Goal: Transaction & Acquisition: Purchase product/service

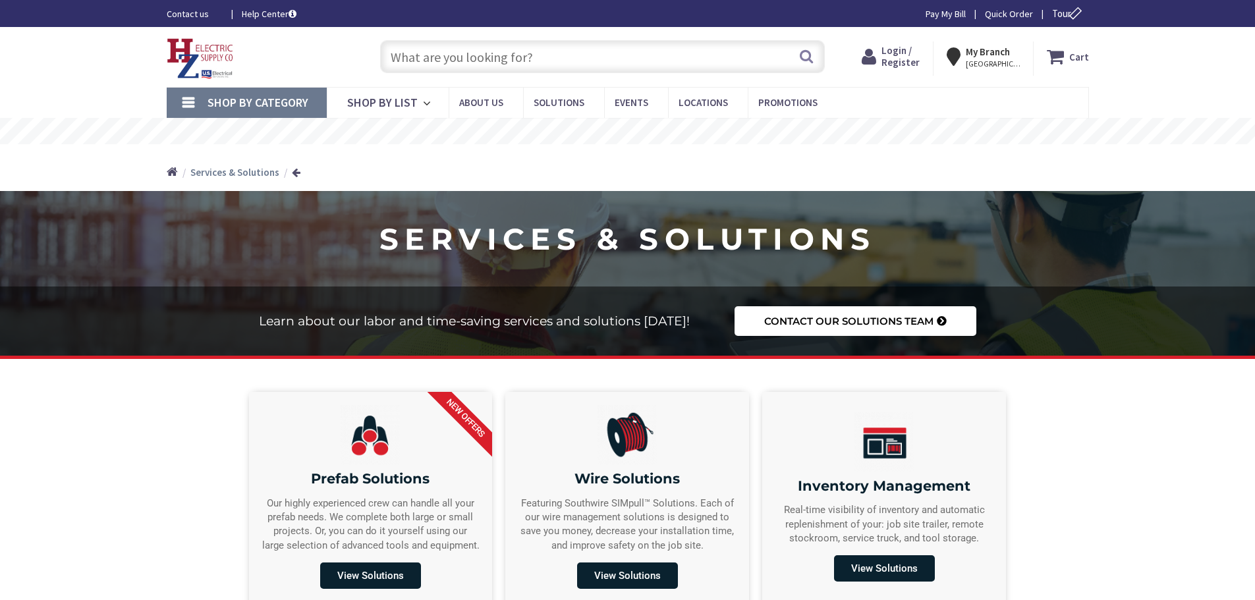
click at [481, 59] on input "text" at bounding box center [602, 56] width 445 height 33
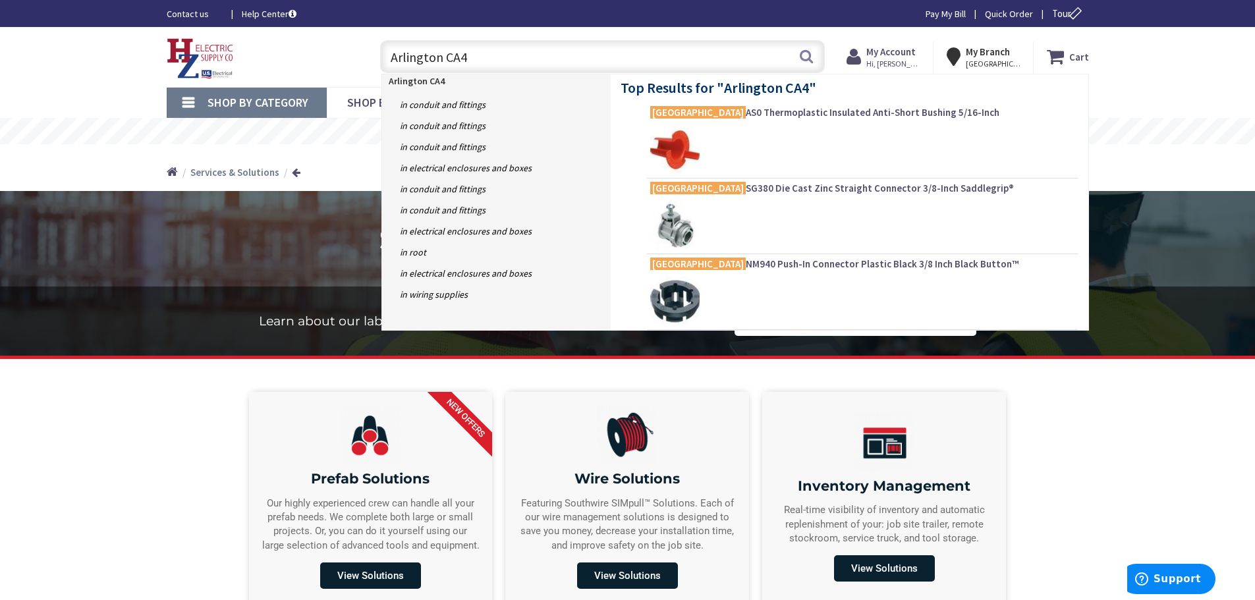
type input "Arlington CA4L"
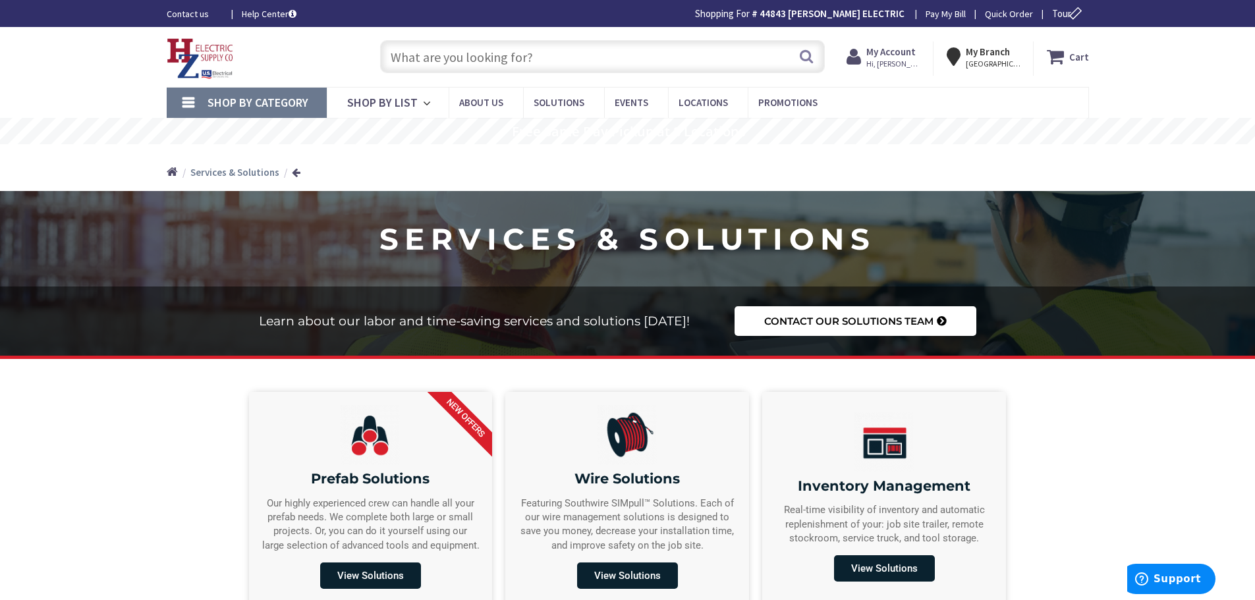
click at [429, 59] on input "text" at bounding box center [602, 56] width 445 height 33
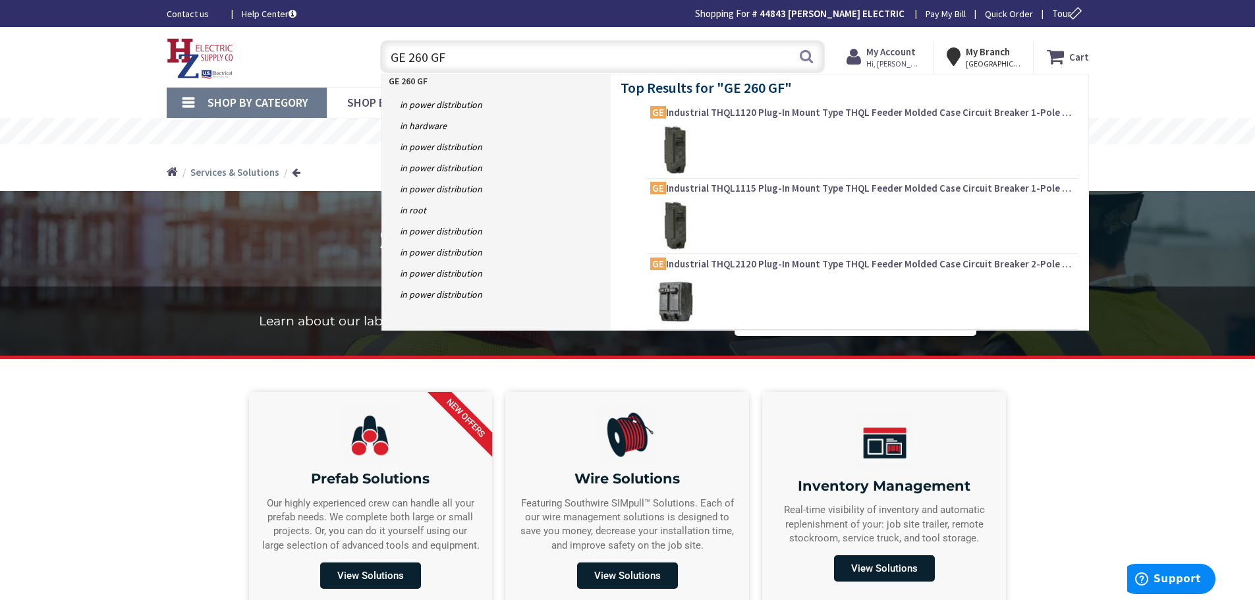
type input "GE 260 GFI"
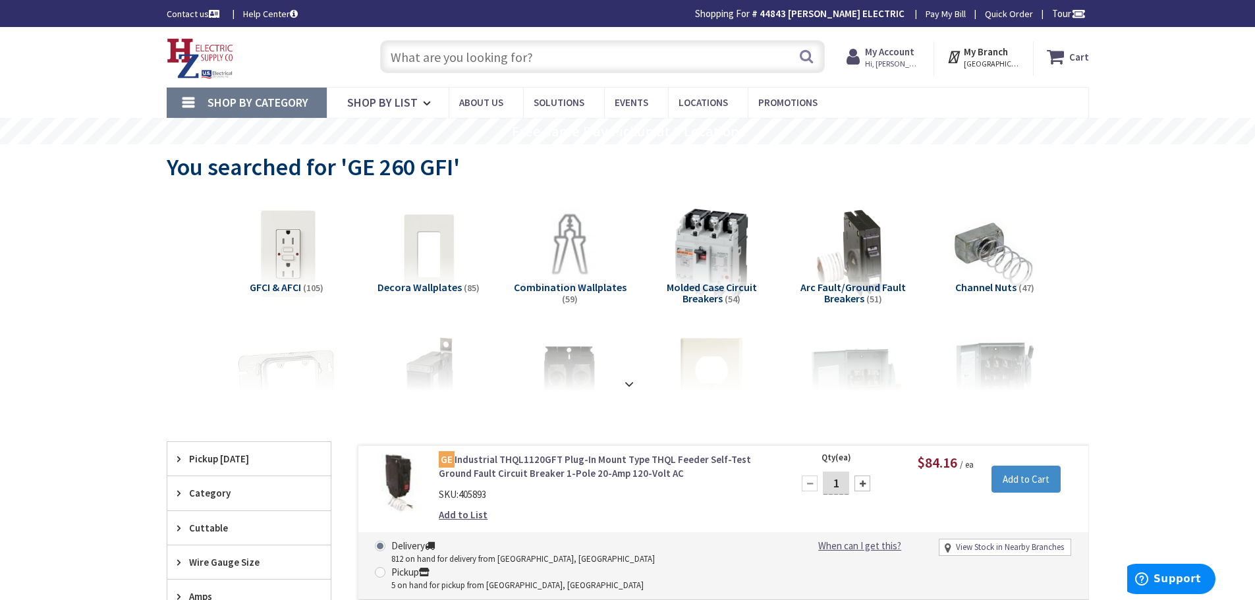
click at [550, 59] on input "text" at bounding box center [602, 56] width 445 height 33
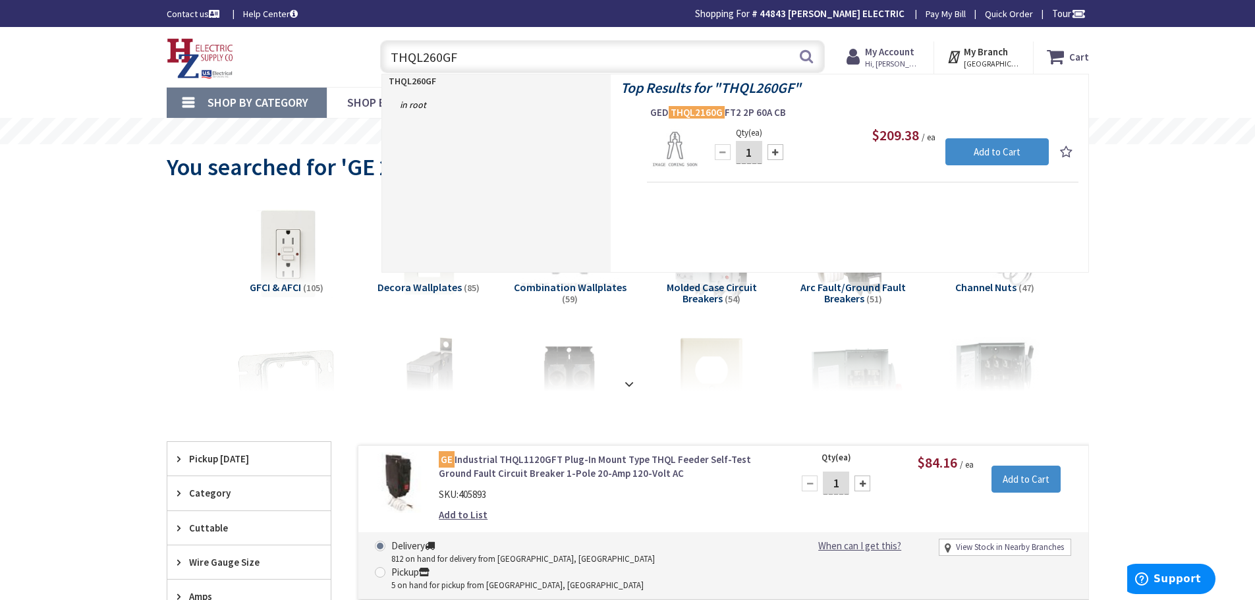
type input "THQL260GFI"
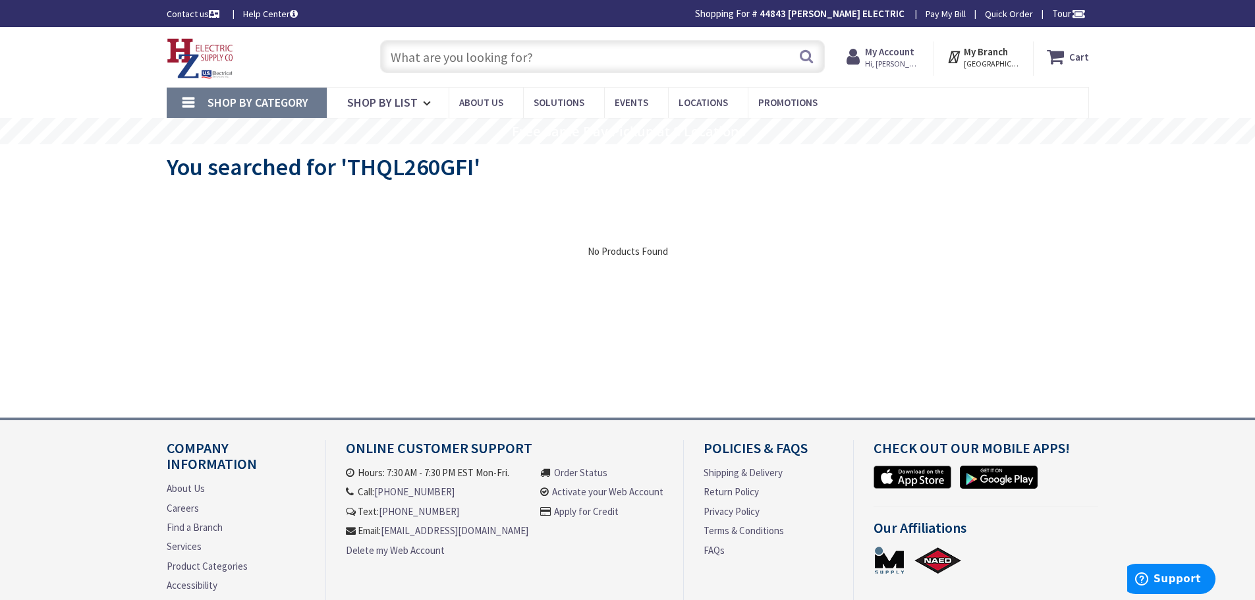
click at [401, 53] on input "text" at bounding box center [602, 56] width 445 height 33
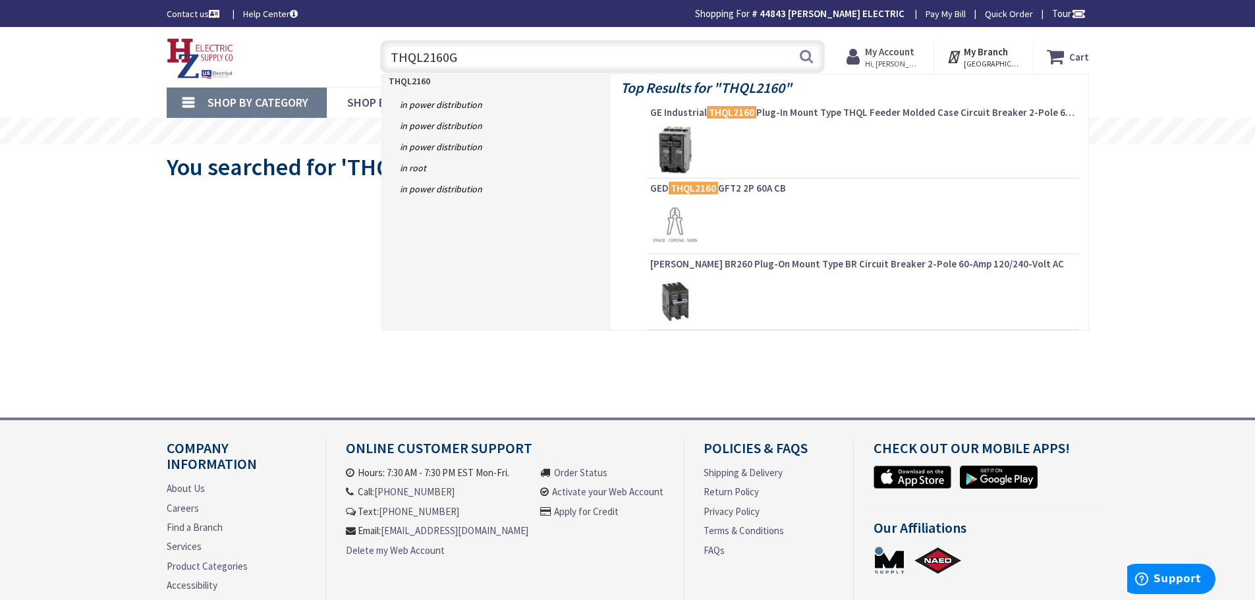
type input "THQL2160GF"
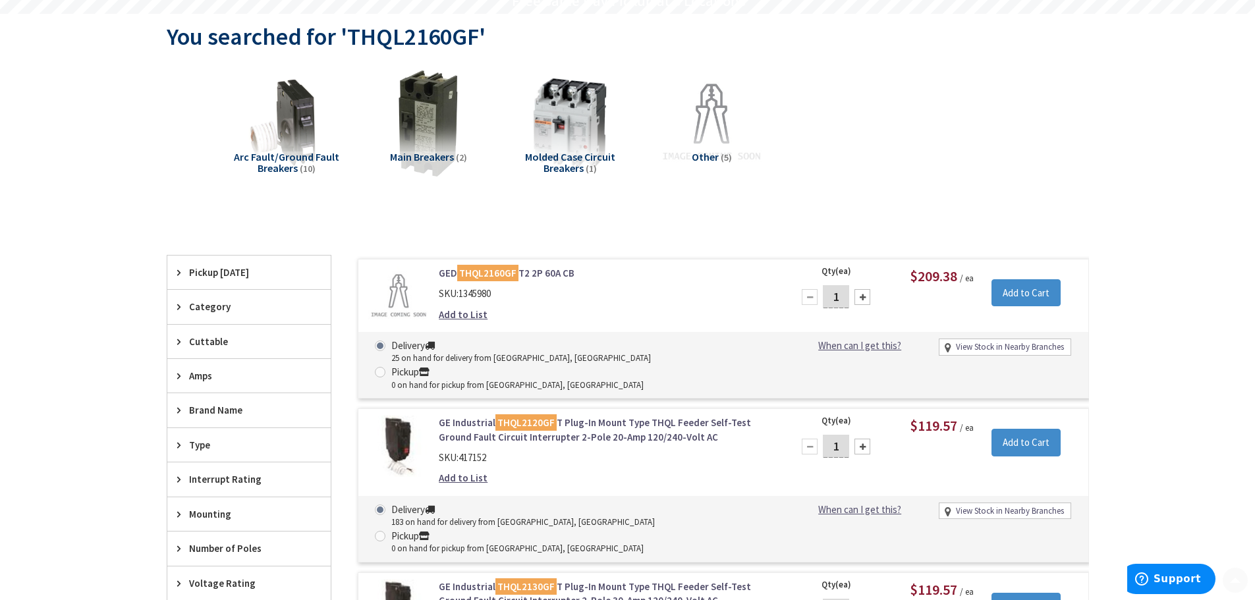
scroll to position [132, 0]
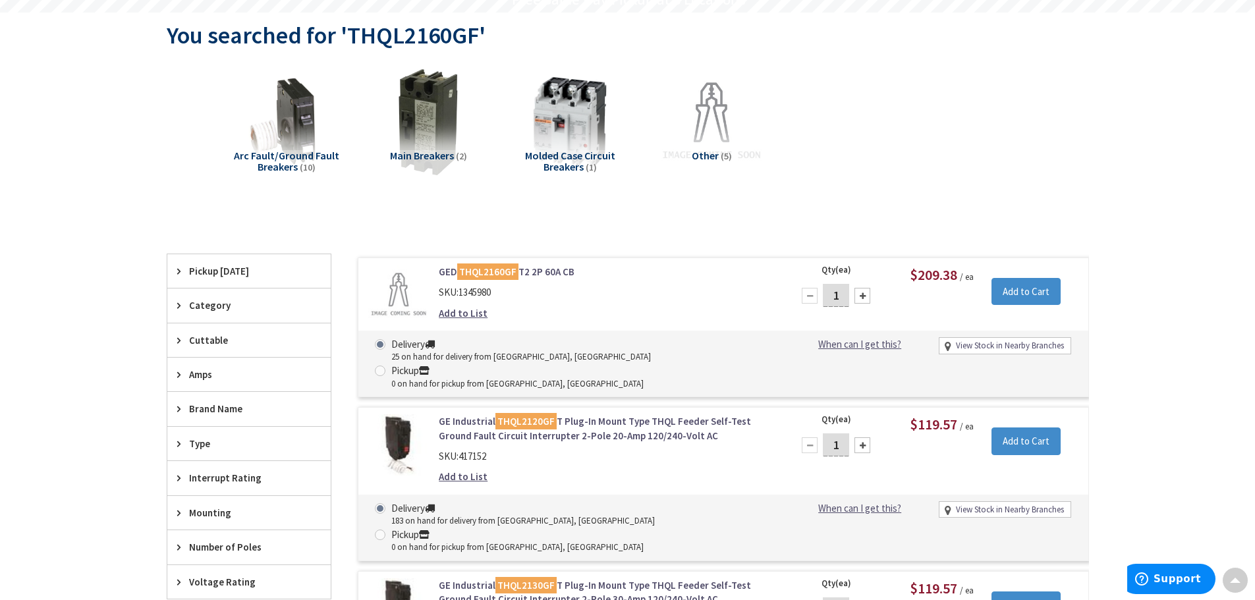
click at [615, 318] on div "Add to List" at bounding box center [606, 313] width 335 height 14
click at [758, 351] on div "Delivery 25 on hand for delivery from Middletown, CT Pickup 0 on hand for picku…" at bounding box center [574, 363] width 418 height 53
click at [447, 271] on link "GED THQL2160GF T2 2P 60A CB" at bounding box center [606, 272] width 335 height 14
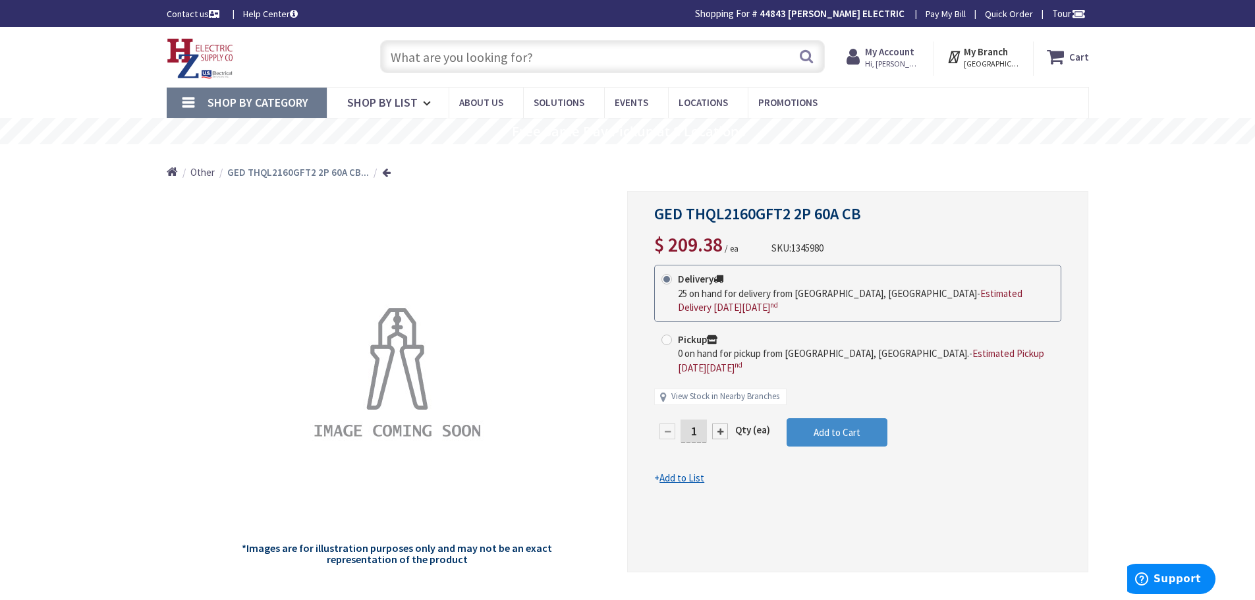
click at [503, 57] on input "text" at bounding box center [602, 56] width 445 height 33
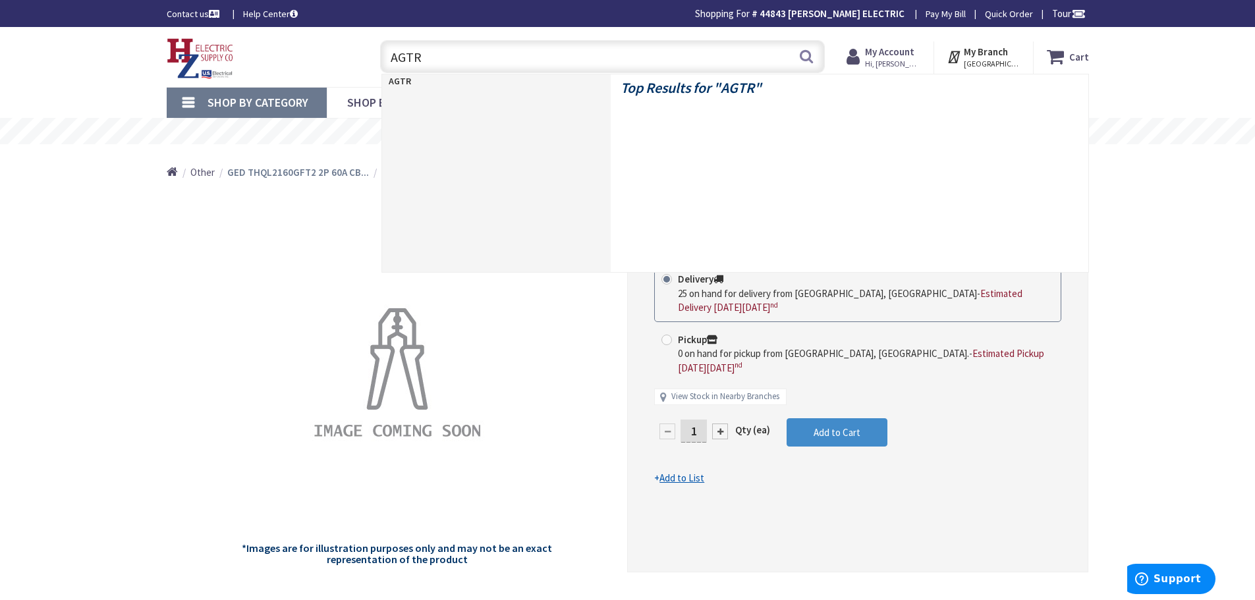
type input "AGTR1"
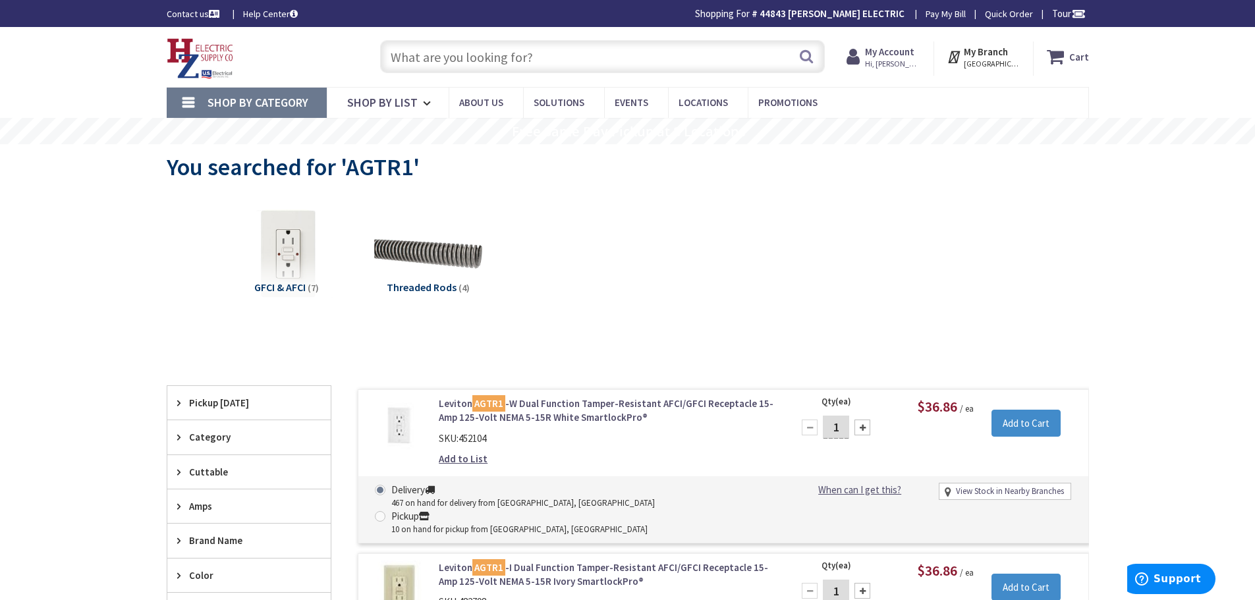
click at [571, 55] on input "text" at bounding box center [602, 56] width 445 height 33
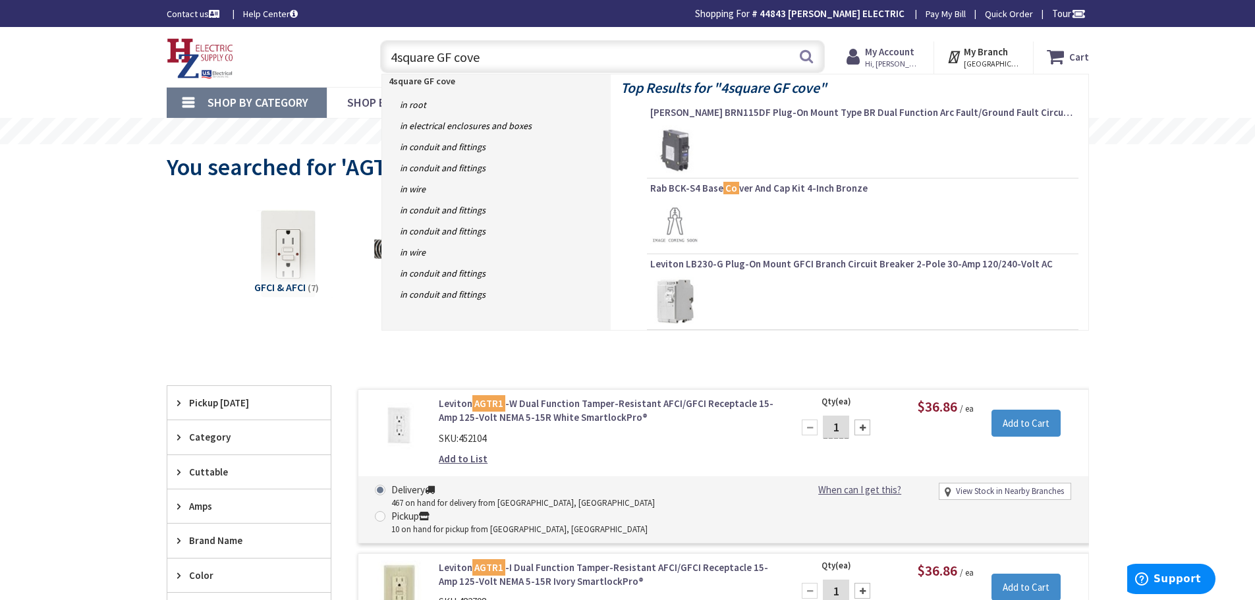
type input "4square GF cover"
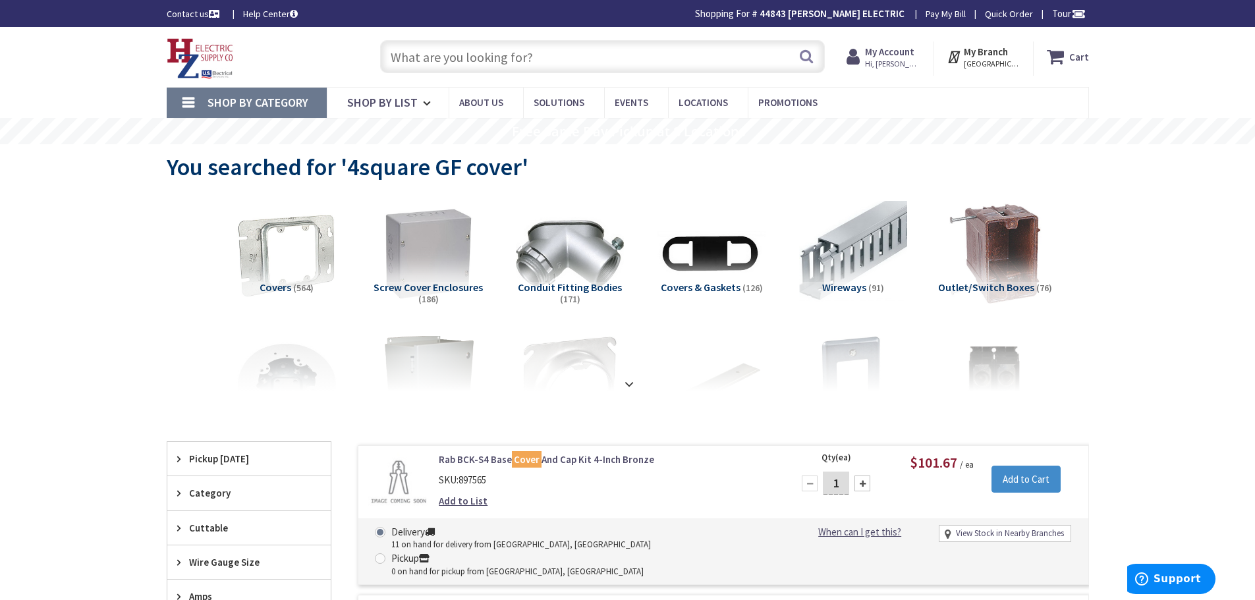
click at [542, 61] on input "text" at bounding box center [602, 56] width 445 height 33
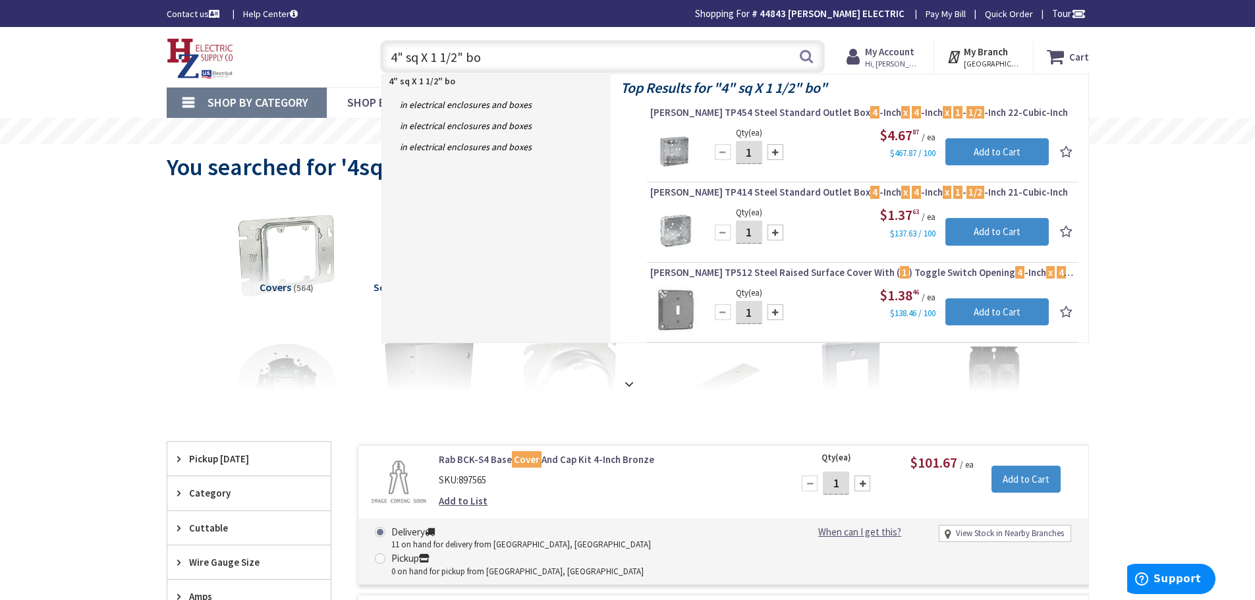
type input "4" sq X 1 1/2" box"
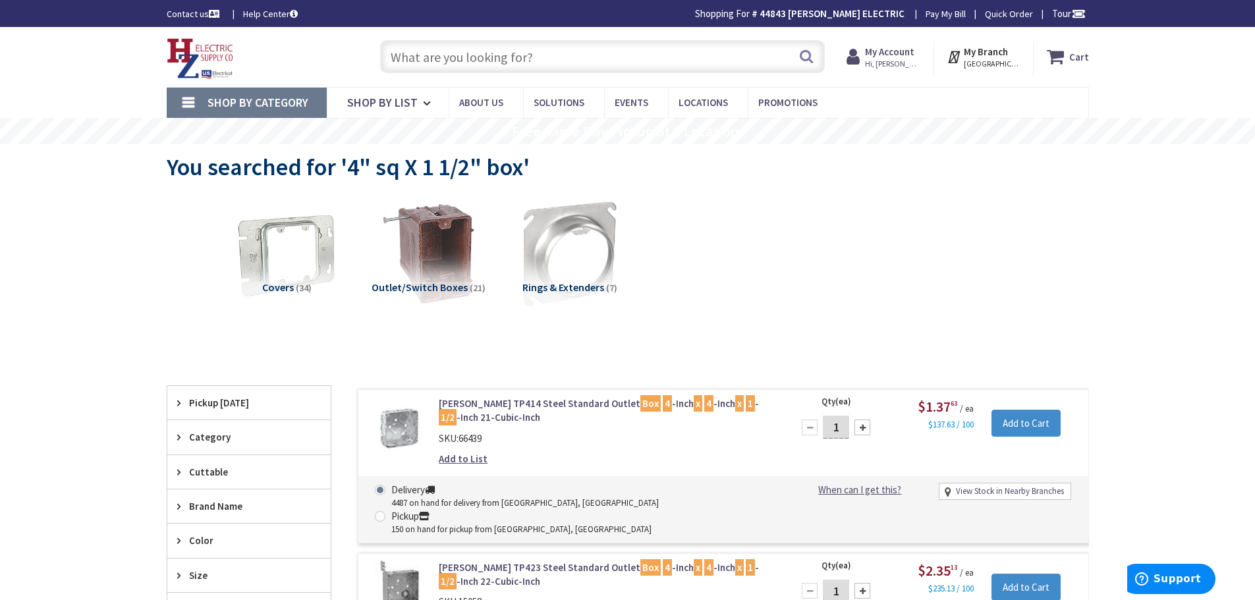
click at [439, 54] on input "text" at bounding box center [602, 56] width 445 height 33
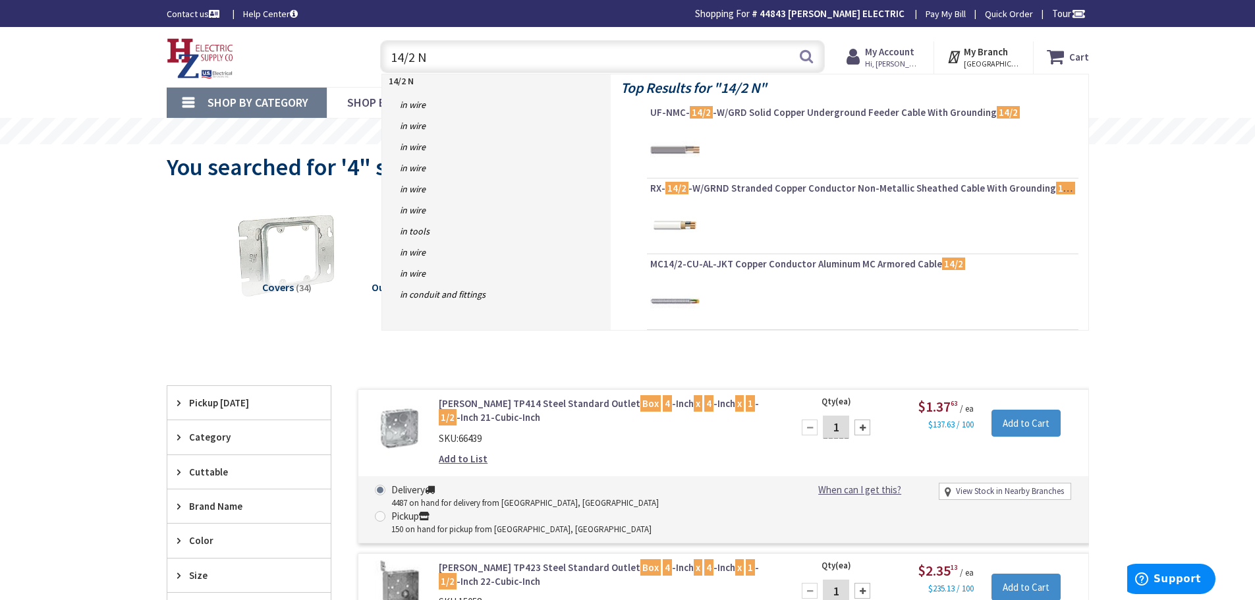
type input "14/2 NM"
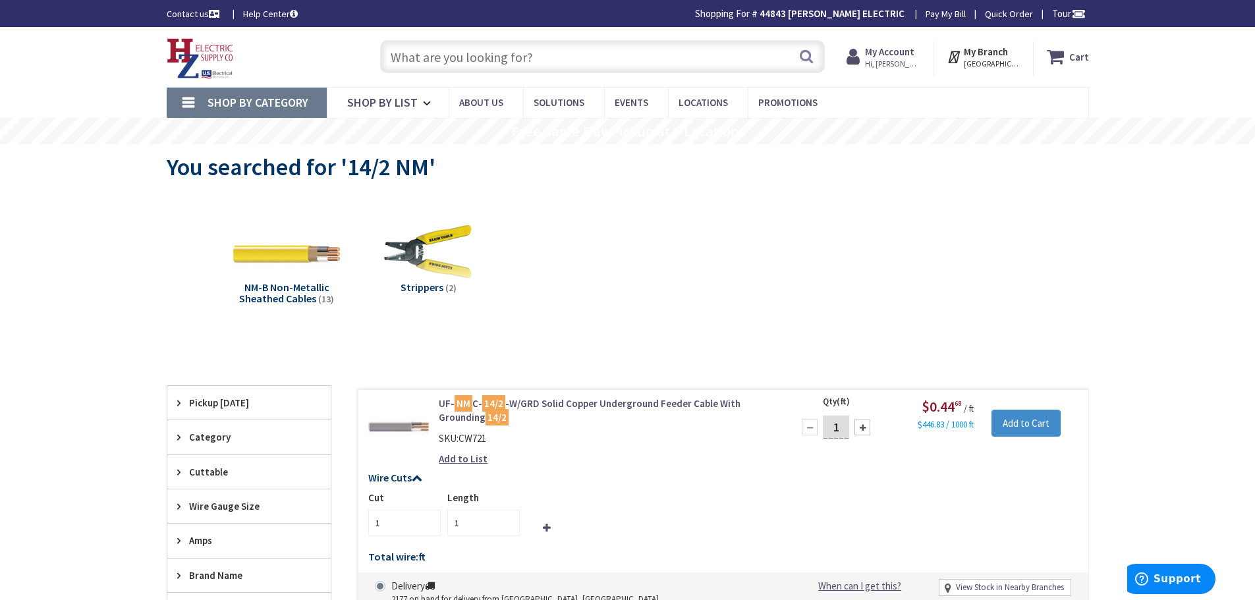
click at [514, 63] on input "text" at bounding box center [602, 56] width 445 height 33
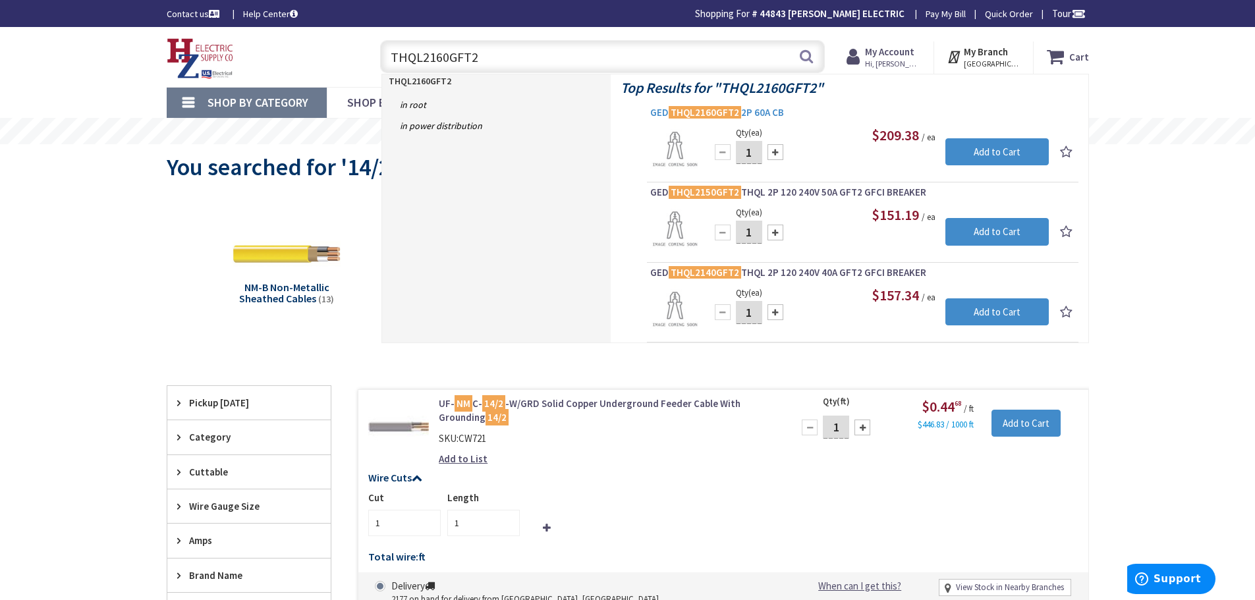
type input "THQL2160GFT2"
click at [701, 113] on mark "THQL2160GFT2" at bounding box center [705, 112] width 72 height 16
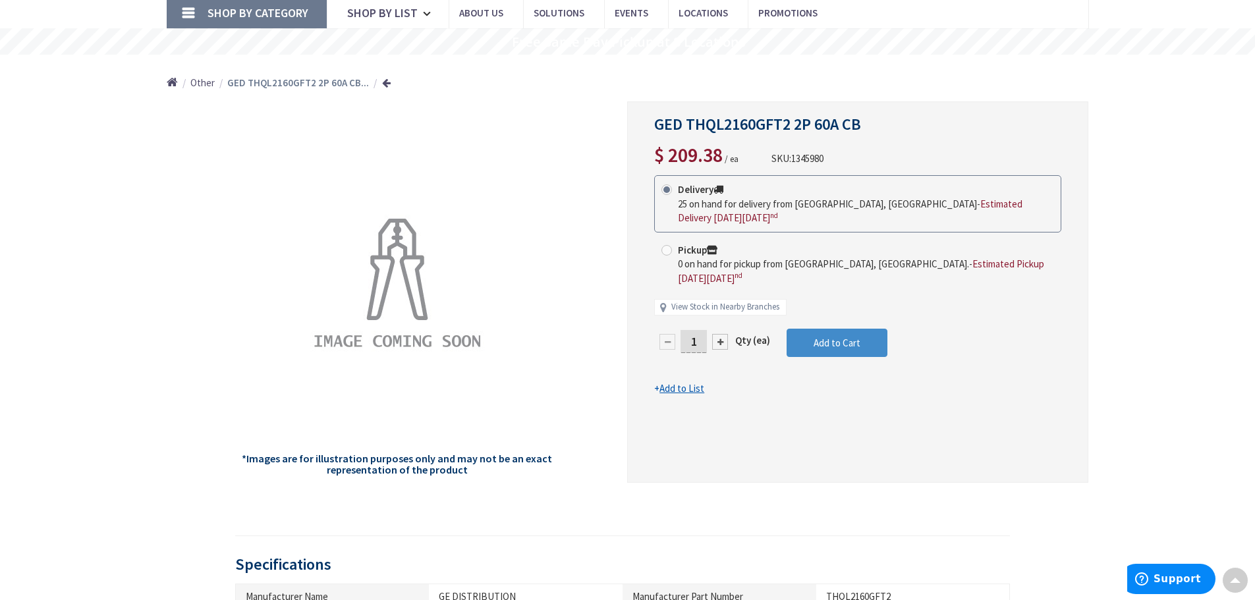
scroll to position [66, 0]
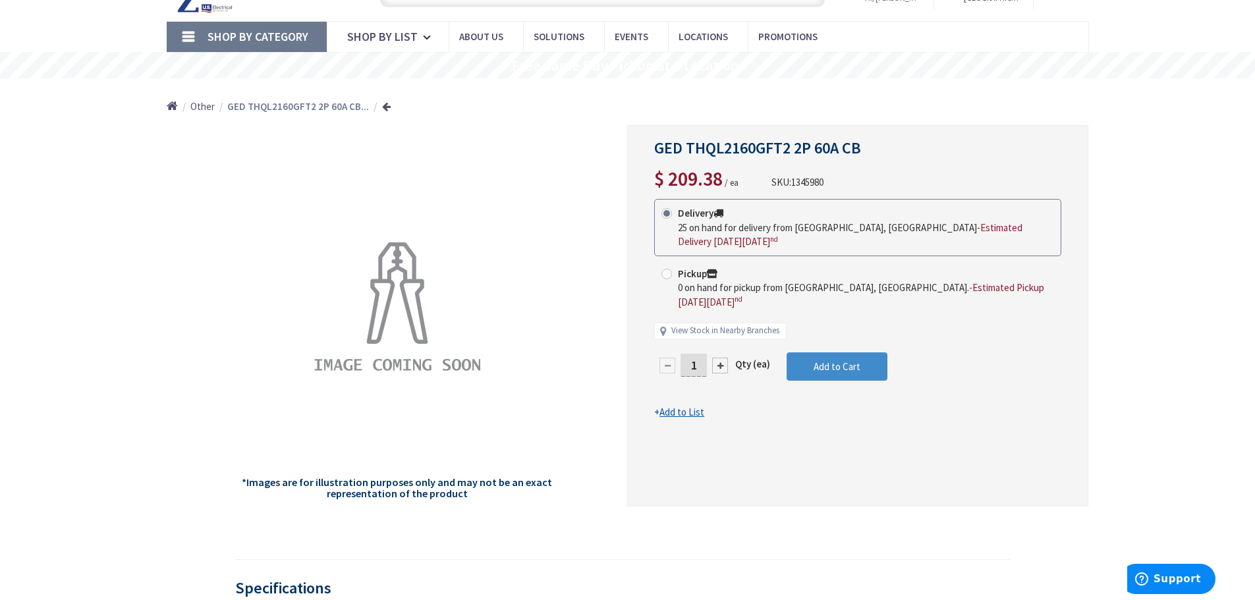
click at [725, 146] on span "GED THQL2160GFT2 2P 60A CB" at bounding box center [757, 148] width 207 height 20
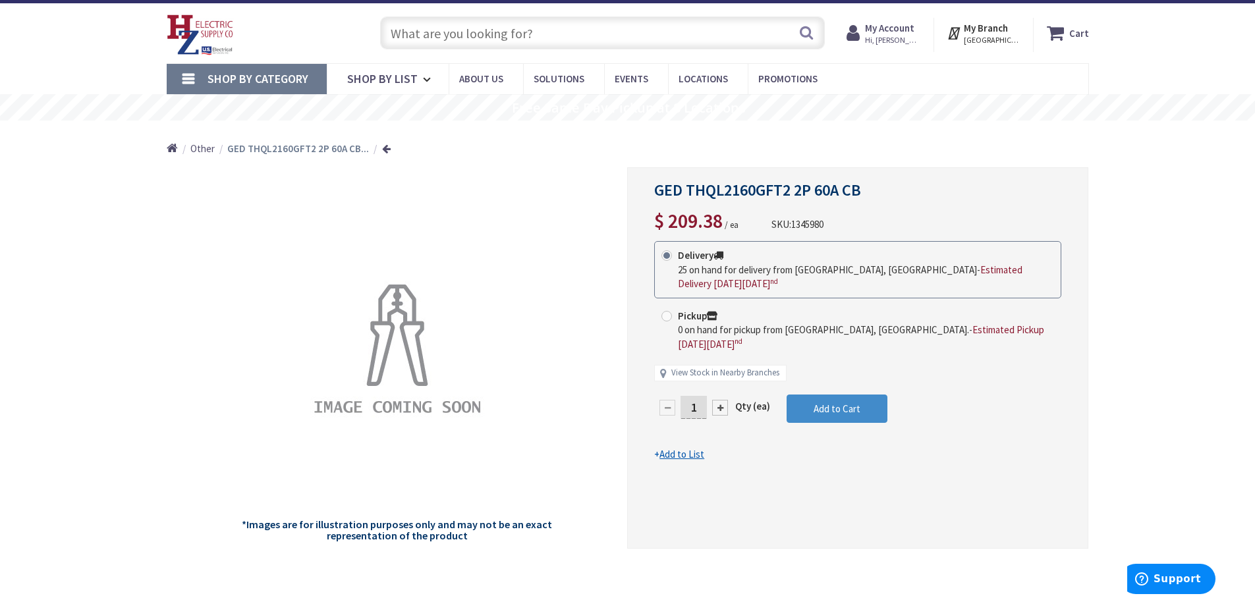
scroll to position [0, 0]
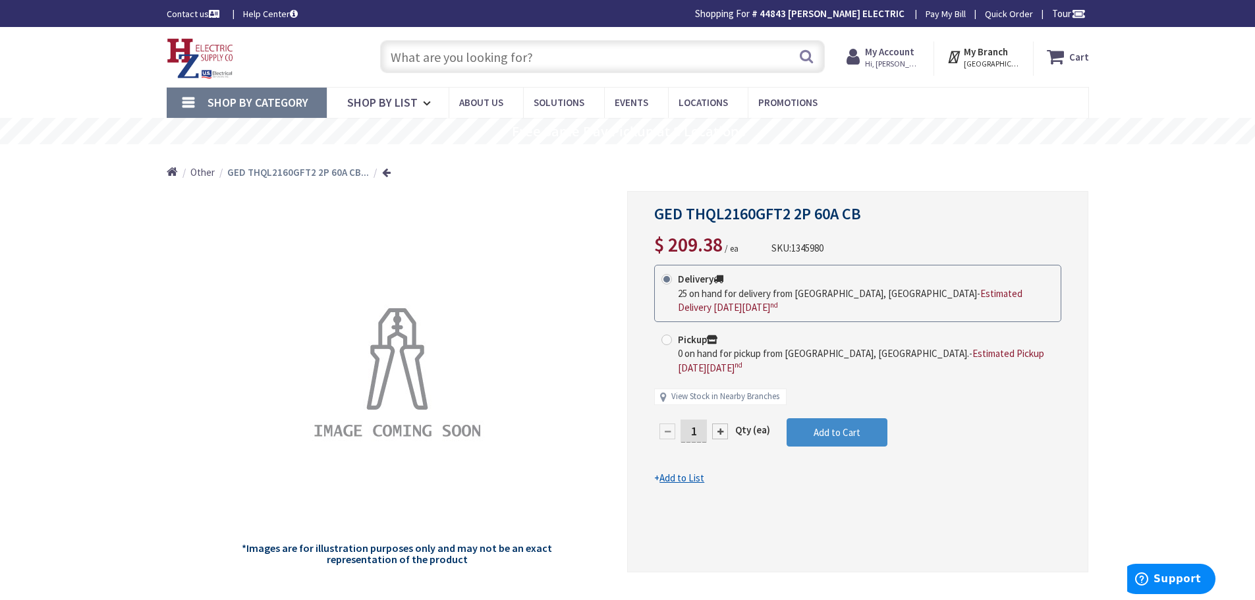
click at [586, 65] on input "text" at bounding box center [602, 56] width 445 height 33
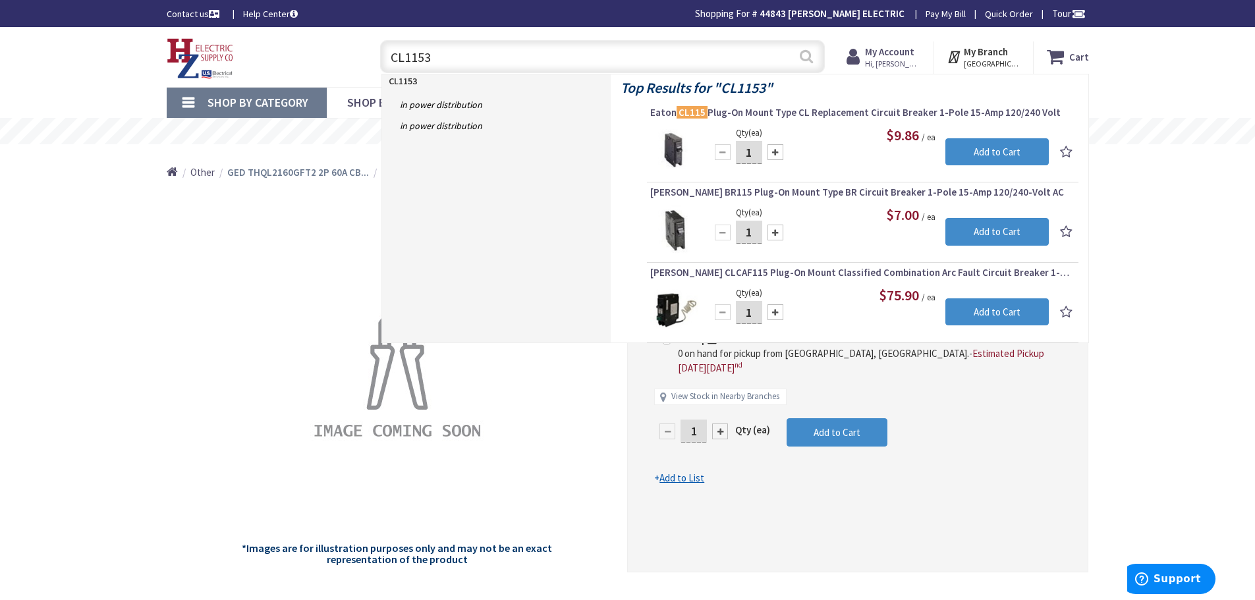
type input "CL1153"
click at [801, 57] on button "Search" at bounding box center [806, 57] width 17 height 30
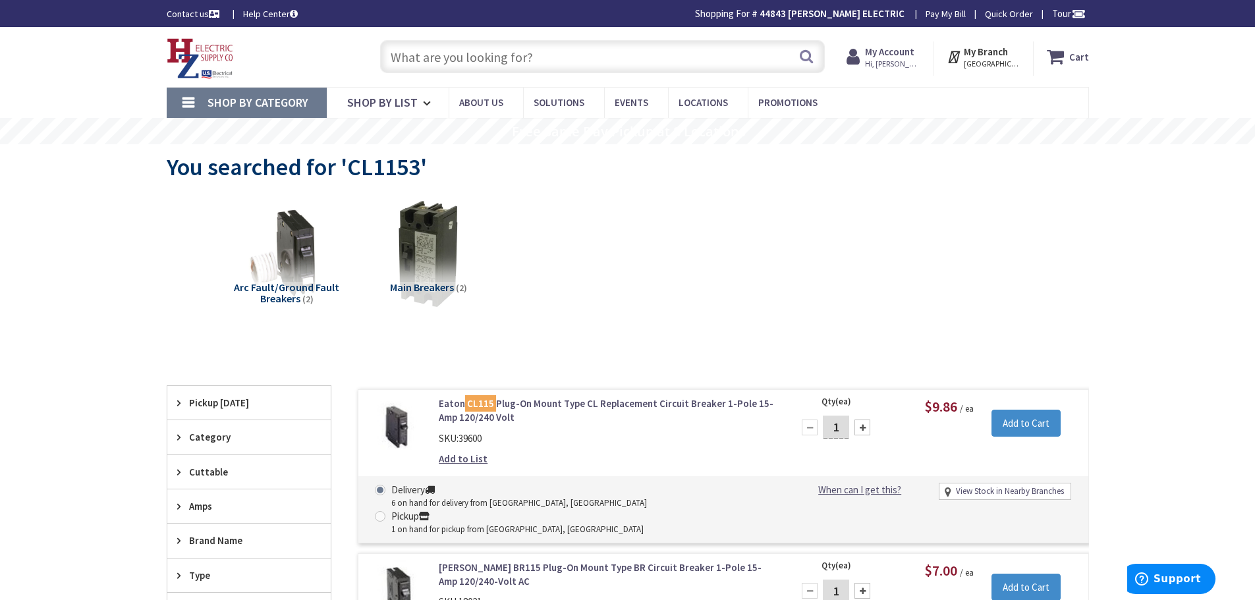
click at [425, 59] on input "text" at bounding box center [602, 56] width 445 height 33
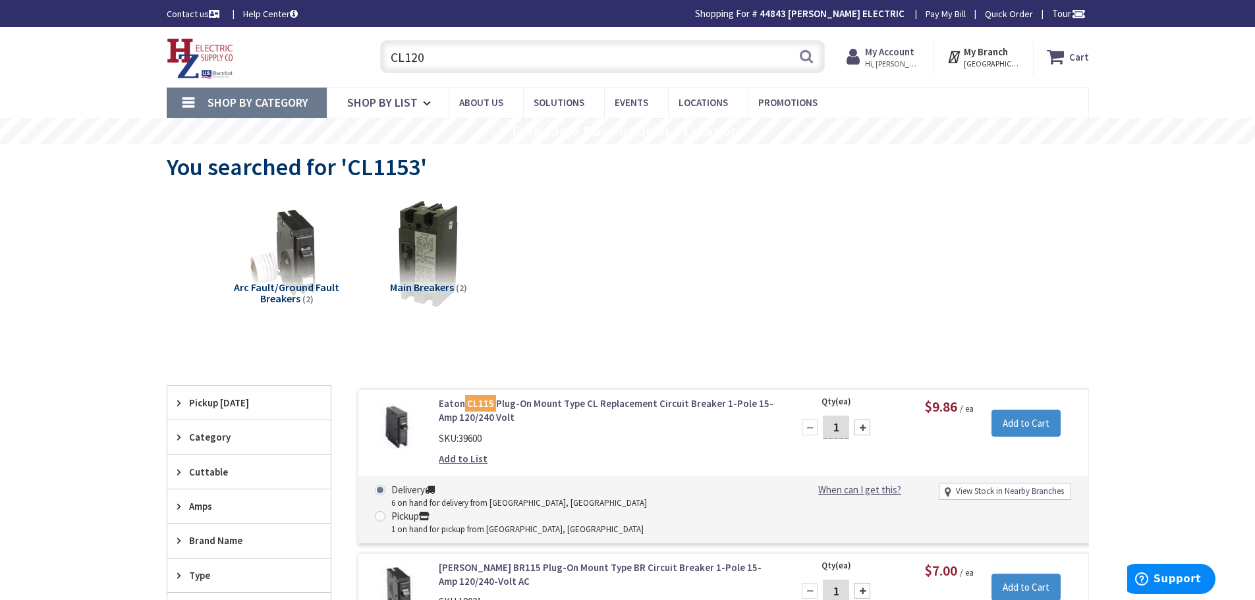
click at [489, 66] on input "CL120" at bounding box center [602, 56] width 445 height 33
type input "C"
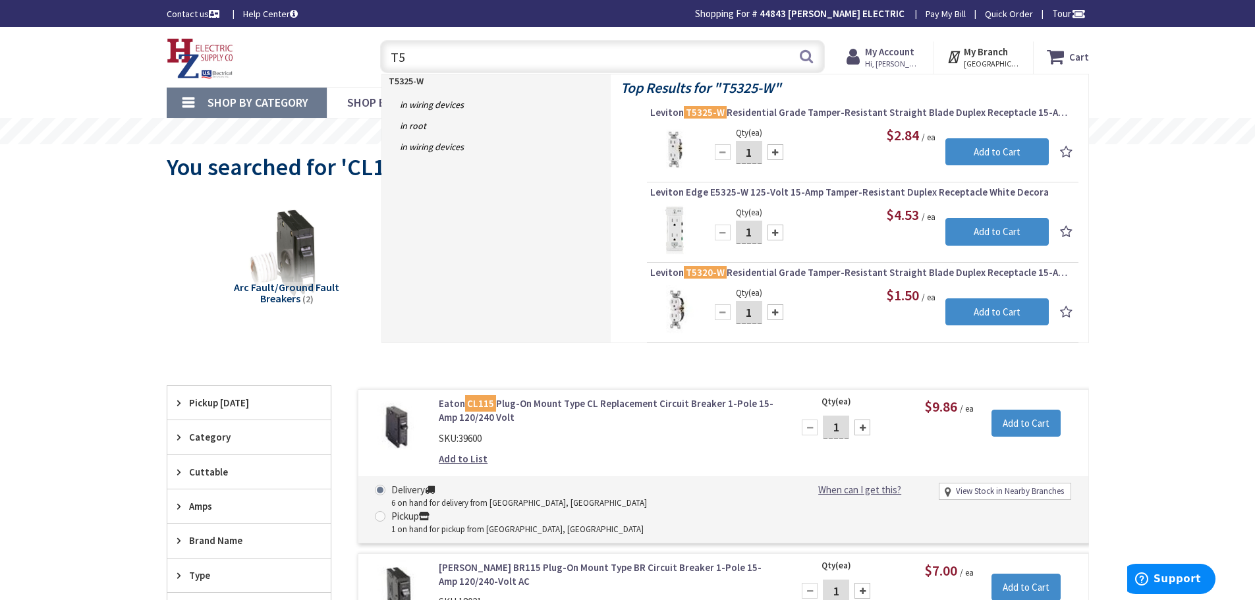
type input "T"
type input "5"
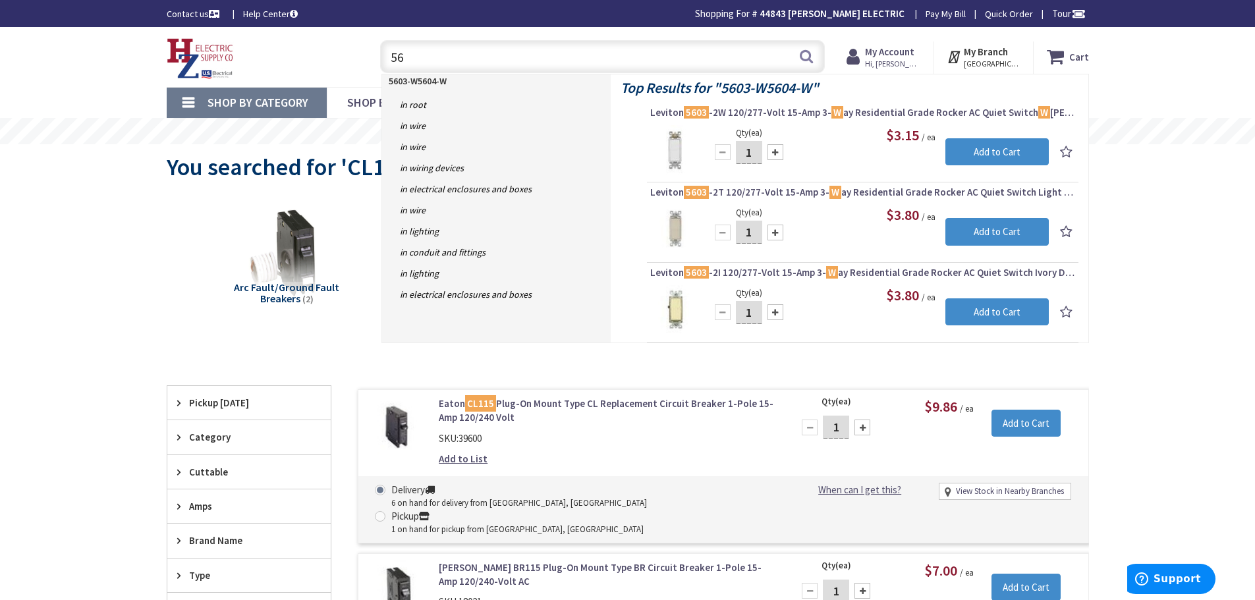
type input "5"
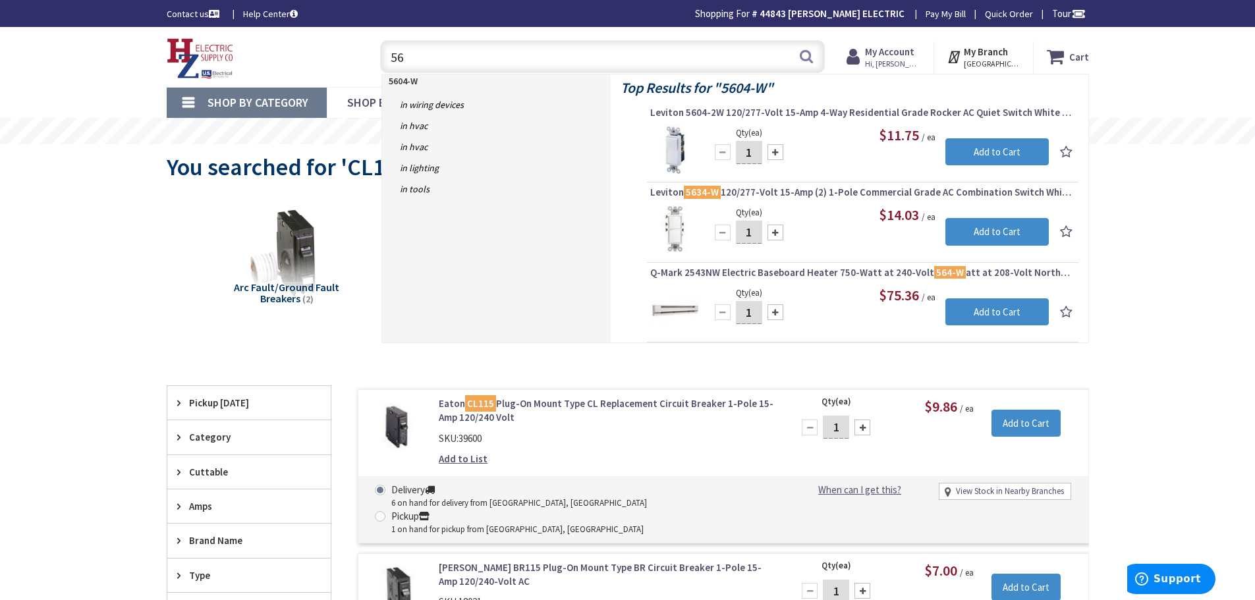
type input "5"
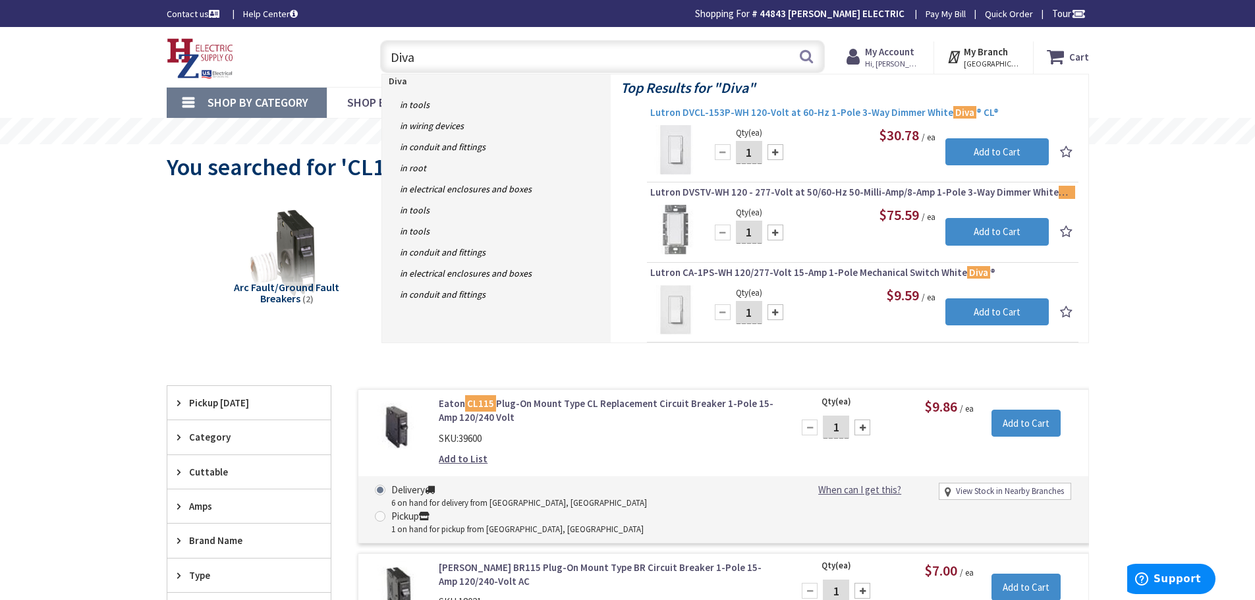
type input "Diva"
click at [772, 114] on span "Lutron DVCL-153P-WH 120-Volt at 60-Hz 1-Pole 3-Way Dimmer White Diva ® CL®" at bounding box center [862, 112] width 425 height 13
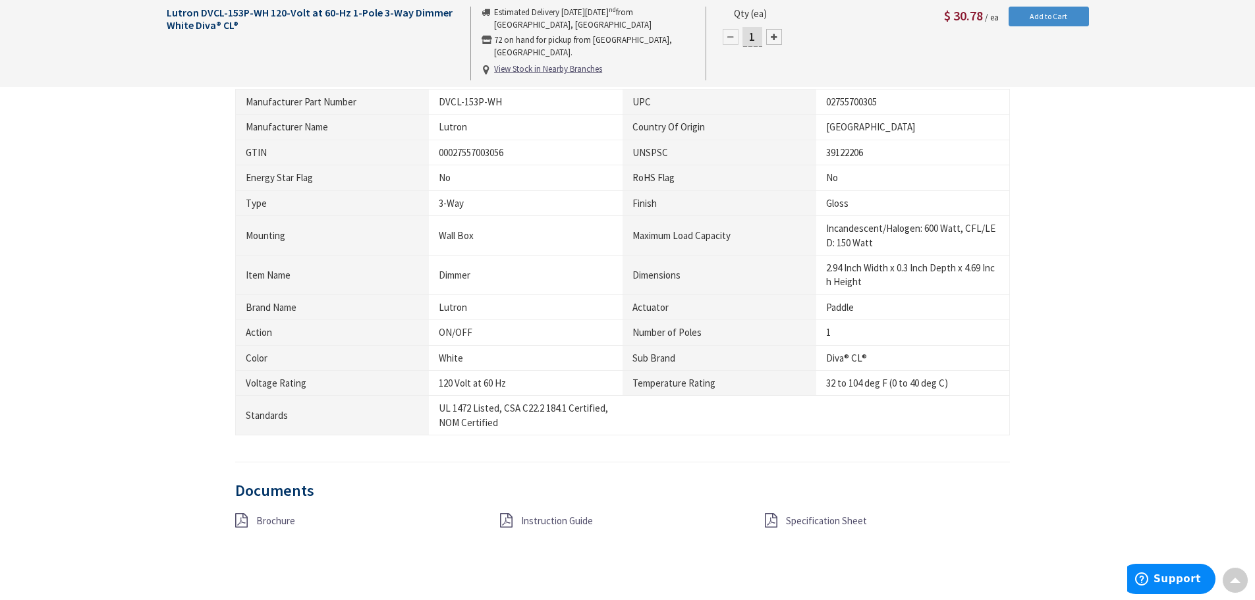
scroll to position [791, 0]
click at [265, 520] on span "Brochure" at bounding box center [275, 519] width 39 height 13
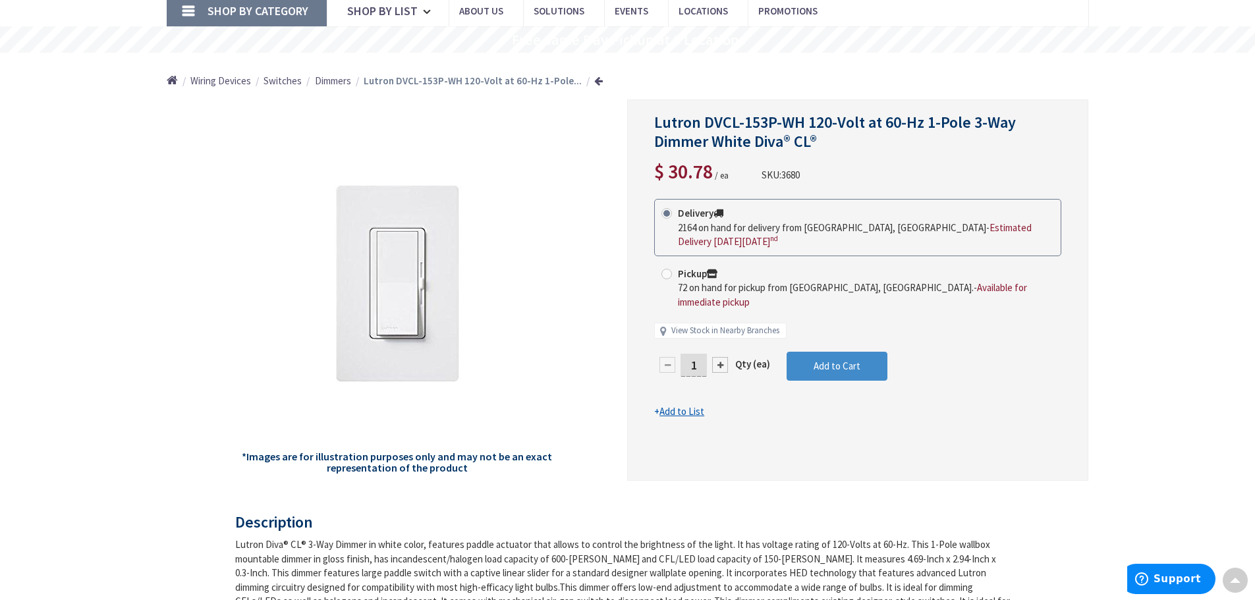
scroll to position [0, 0]
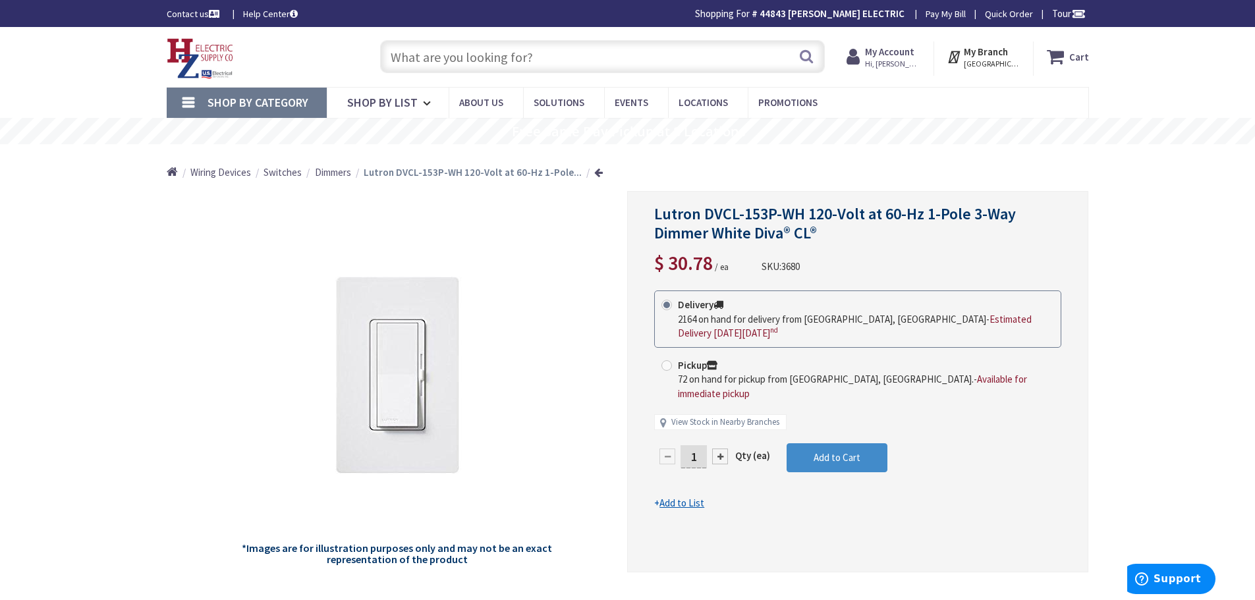
click at [536, 56] on input "text" at bounding box center [602, 56] width 445 height 33
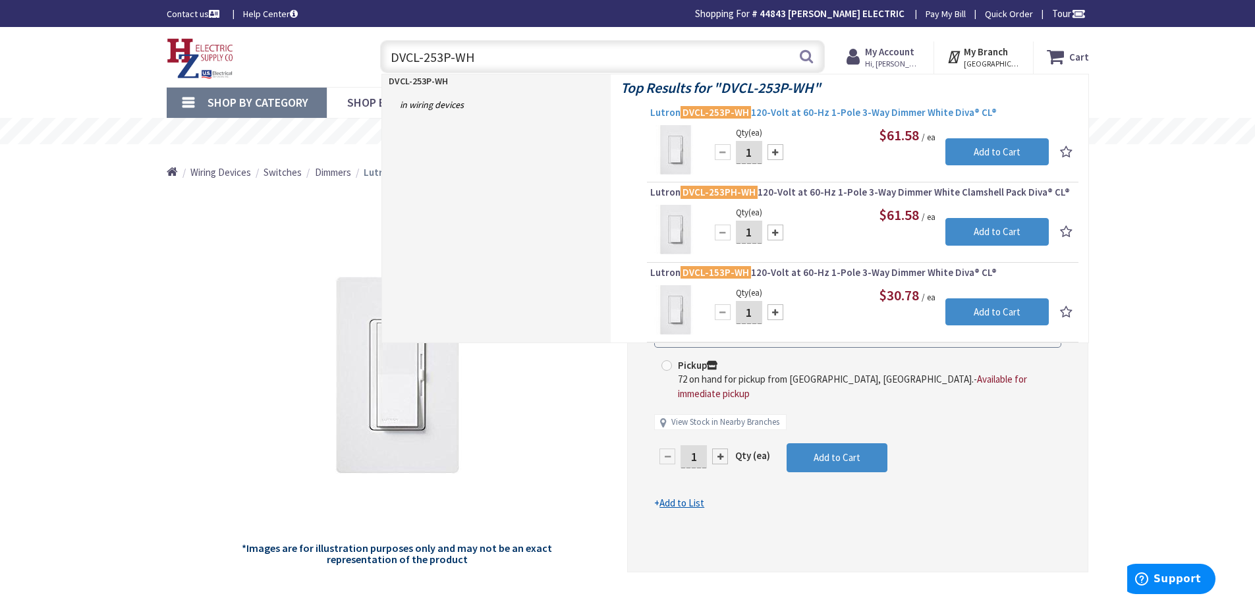
type input "DVCL-253P-WH"
click at [766, 111] on span "Lutron DVCL-253P-WH 120-Volt at 60-Hz 1-Pole 3-Way Dimmer White Diva® CL®" at bounding box center [862, 112] width 425 height 13
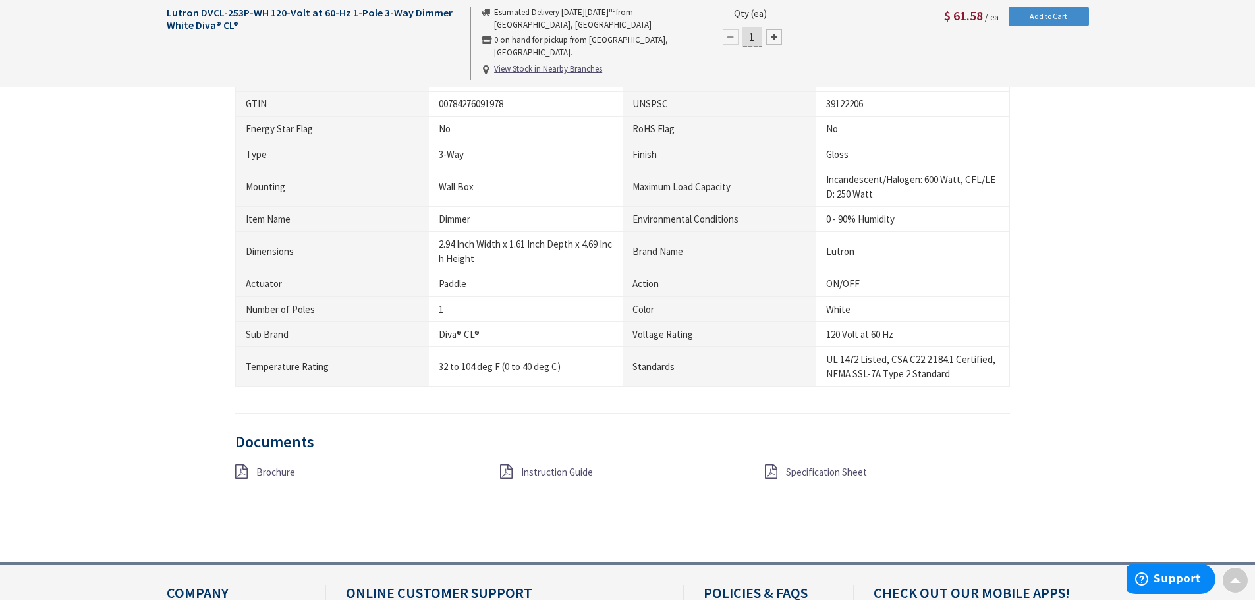
scroll to position [857, 0]
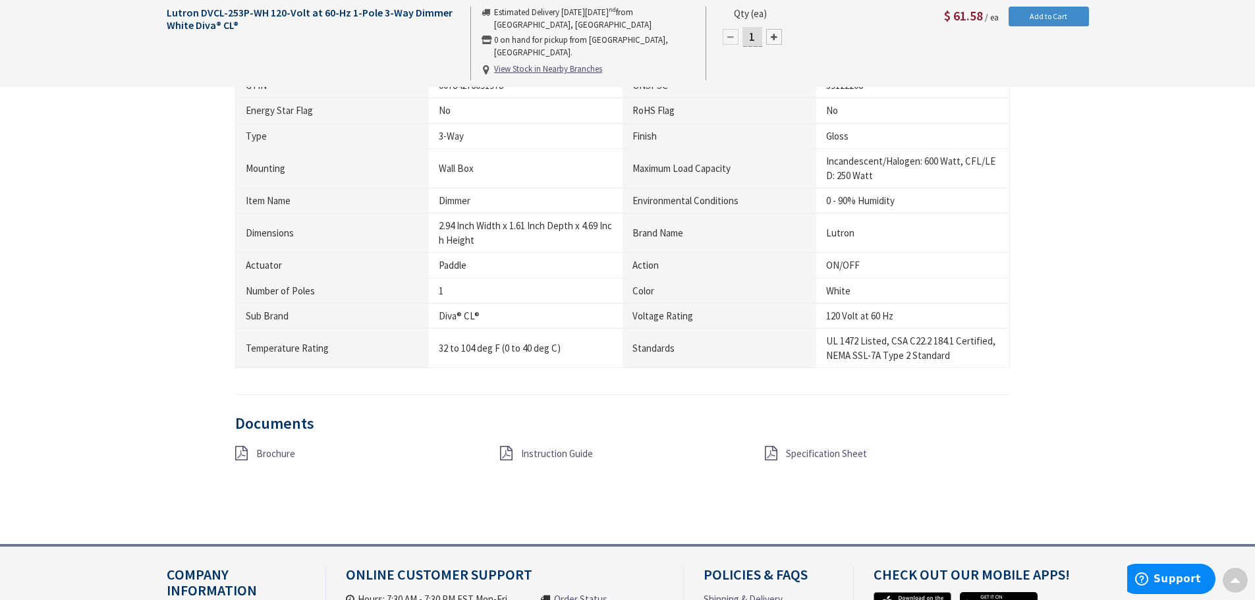
click at [798, 454] on span "Specification Sheet" at bounding box center [826, 453] width 81 height 13
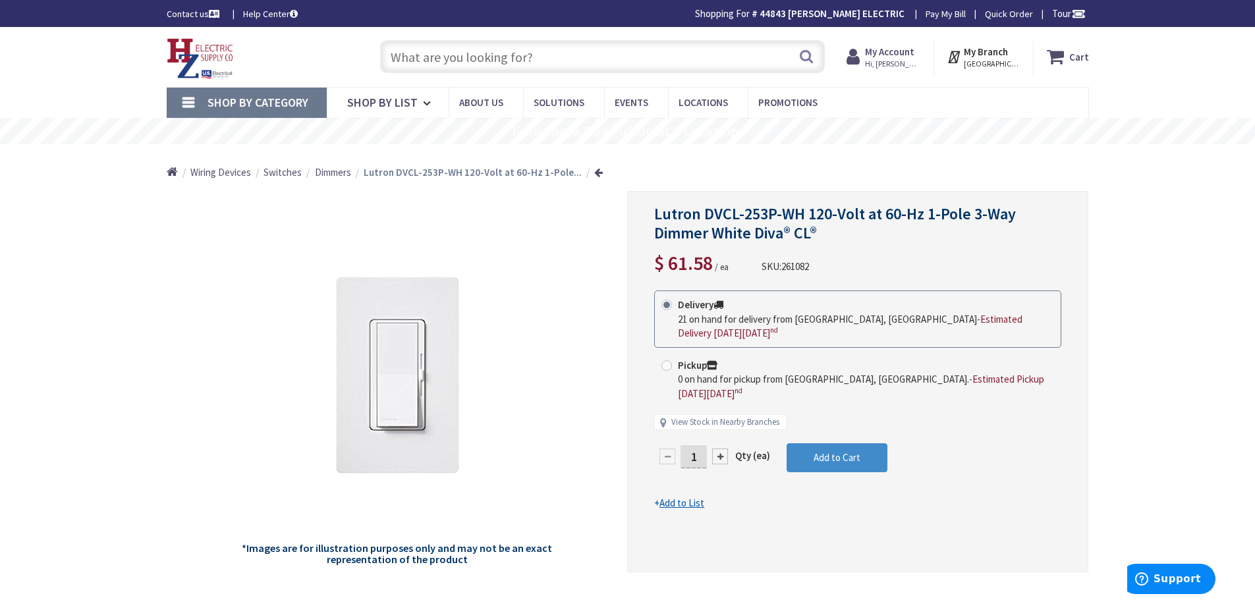
click at [424, 56] on input "text" at bounding box center [602, 56] width 445 height 33
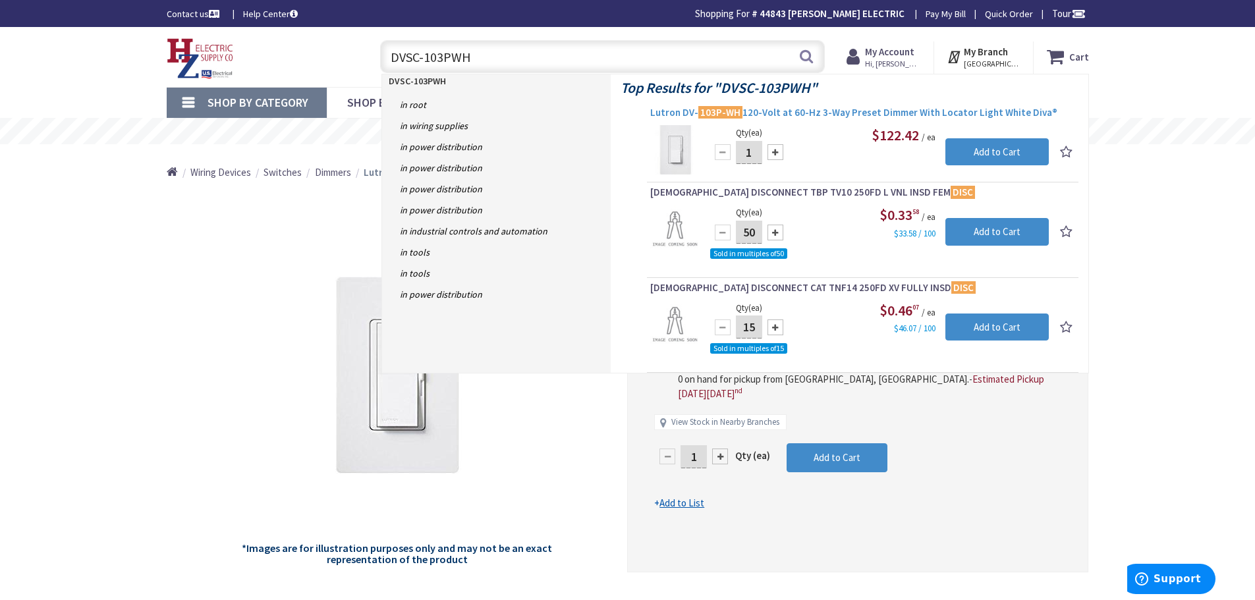
type input "DVSC-103PWH"
click at [856, 115] on span "Lutron DV- 103P-WH 120-Volt at 60-Hz 3-Way Preset Dimmer With Locator Light Whi…" at bounding box center [862, 112] width 425 height 13
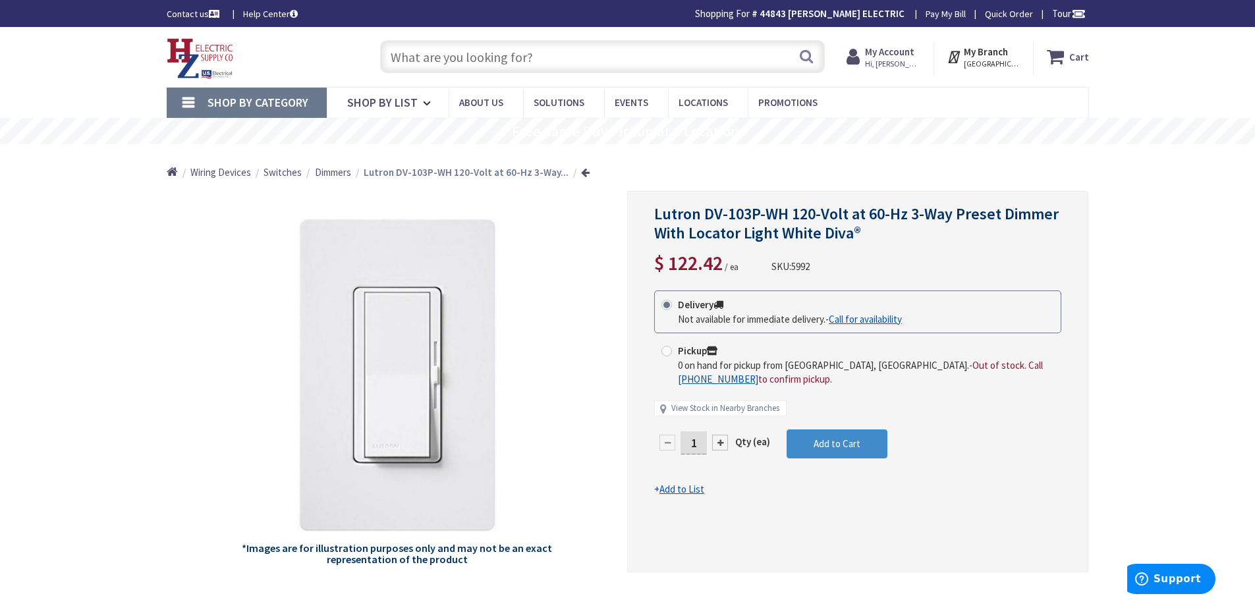
click at [580, 54] on input "text" at bounding box center [602, 56] width 445 height 33
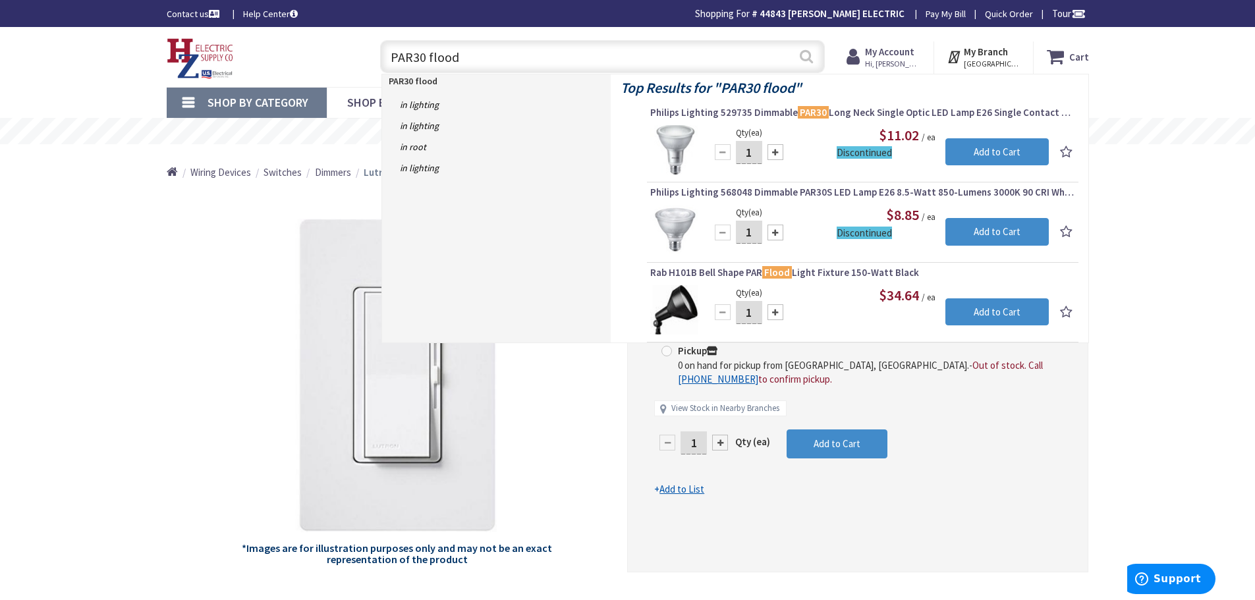
type input "PAR30 flood"
click at [806, 58] on button "Search" at bounding box center [806, 57] width 17 height 30
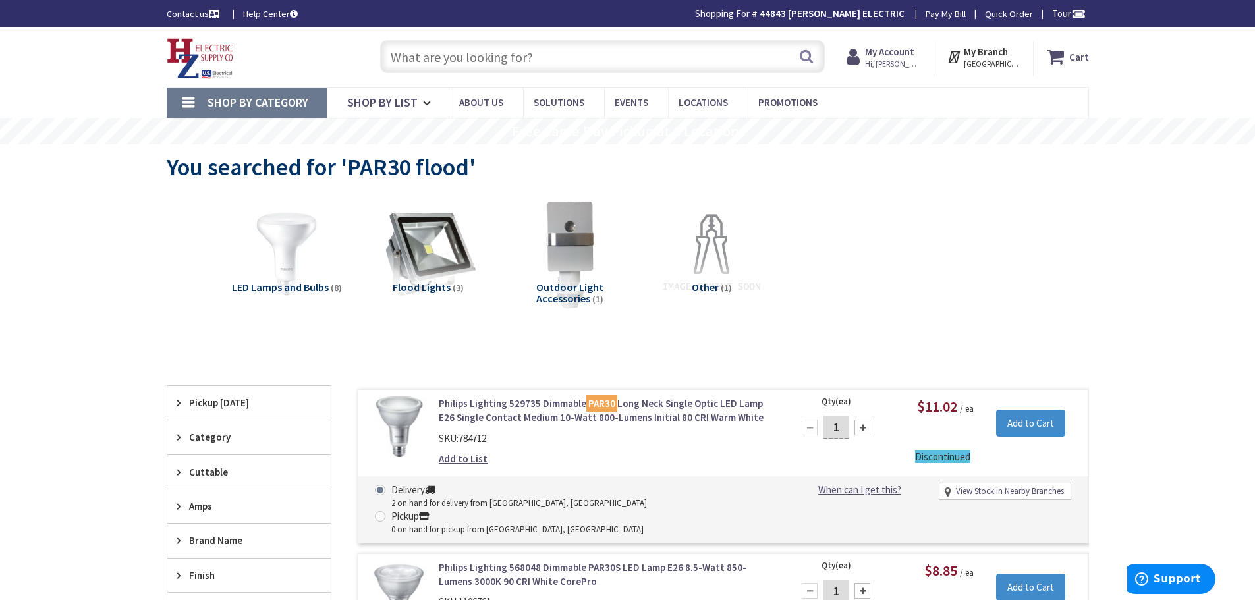
click at [412, 61] on input "text" at bounding box center [602, 56] width 445 height 33
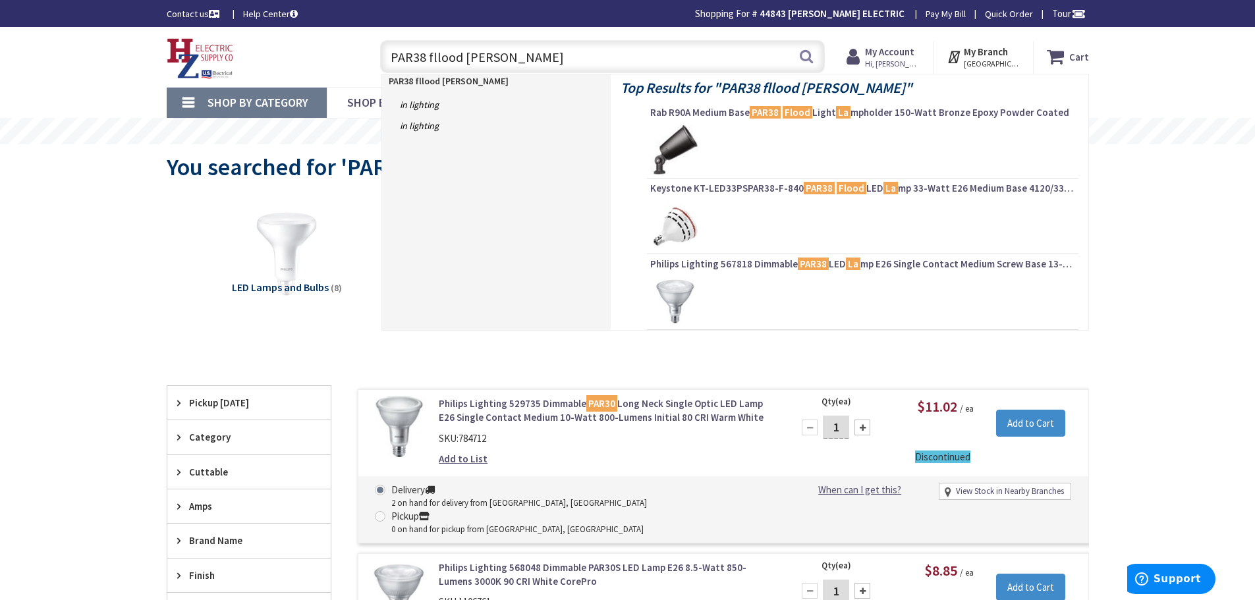
type input "PAR38 fllood lamp"
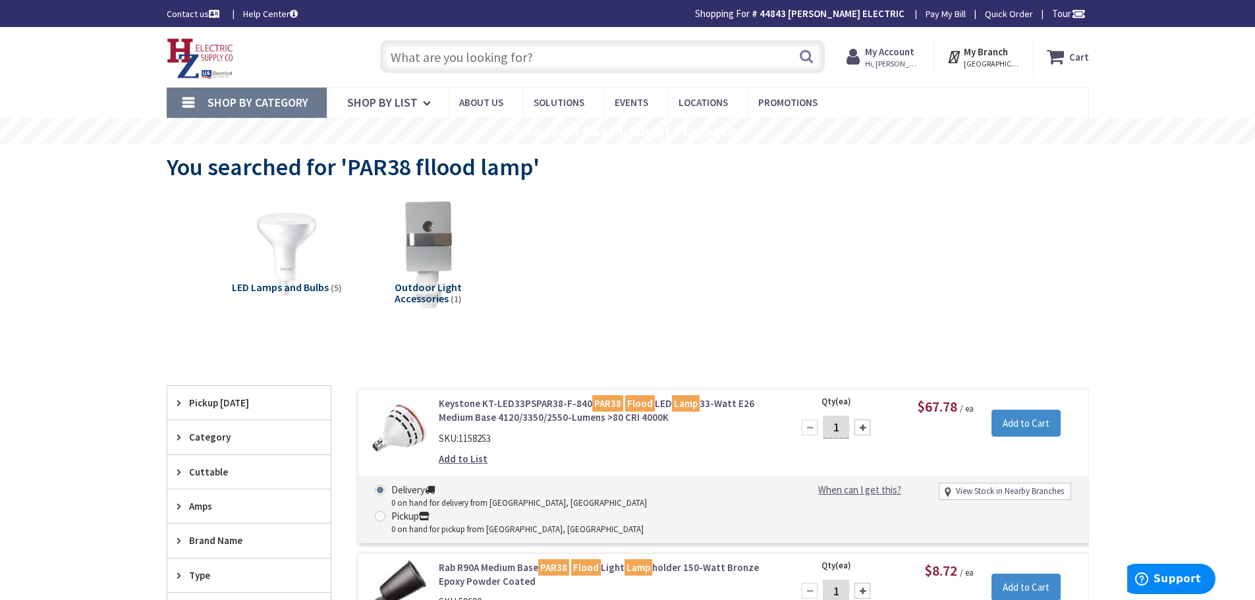
click at [412, 60] on input "text" at bounding box center [602, 56] width 445 height 33
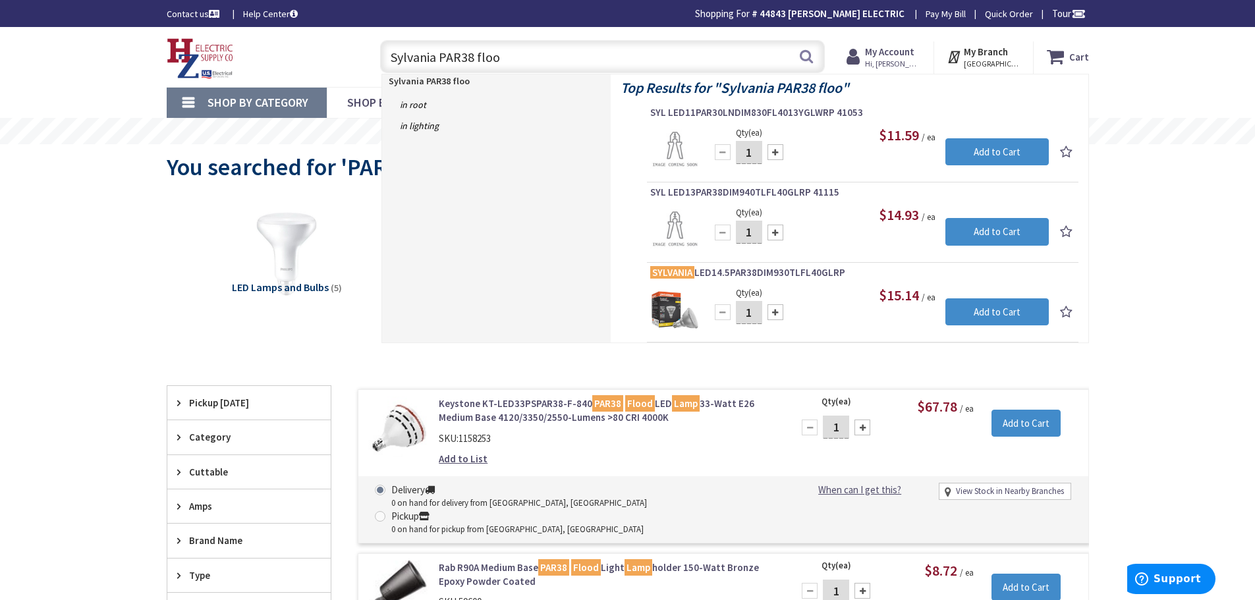
type input "Sylvania PAR38 flood"
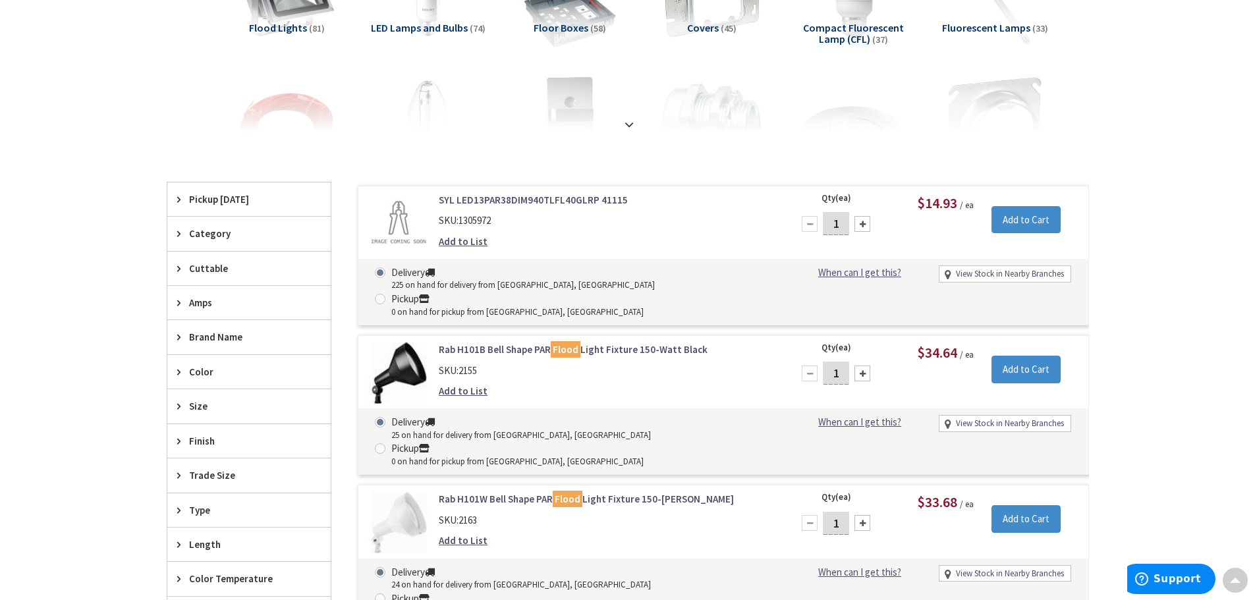
scroll to position [132, 0]
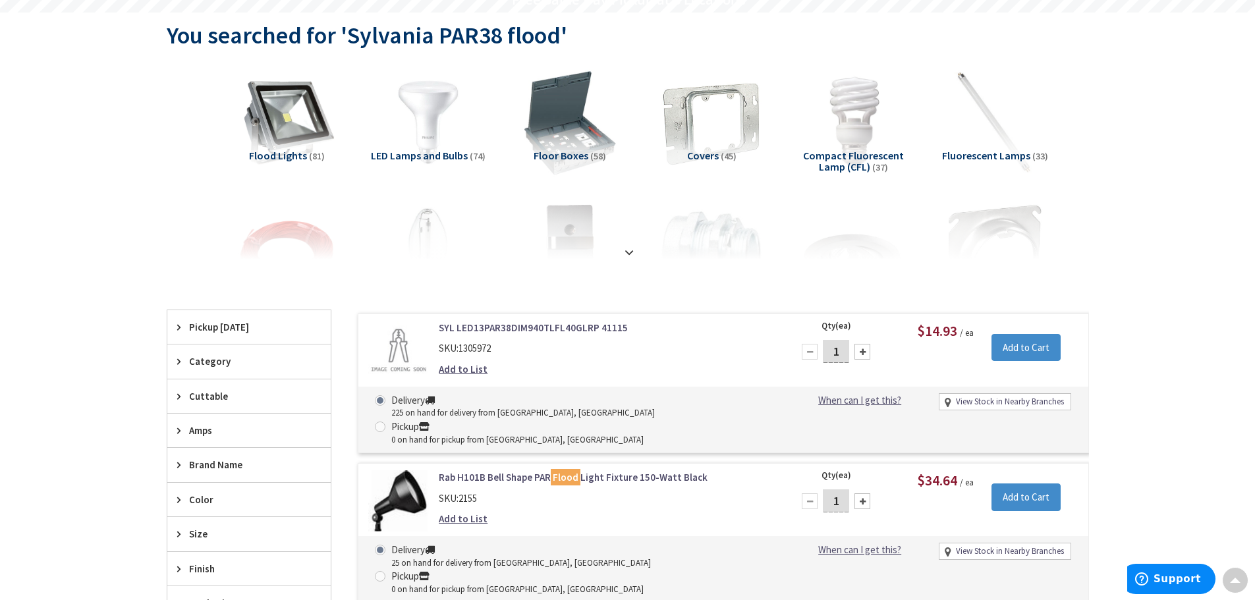
click at [517, 327] on link "SYL LED13PAR38DIM940TLFL40GLRP 41115" at bounding box center [606, 328] width 335 height 14
